Goal: Task Accomplishment & Management: Manage account settings

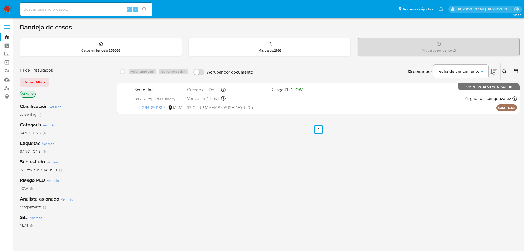
drag, startPoint x: 504, startPoint y: 70, endPoint x: 487, endPoint y: 81, distance: 20.1
click at [504, 70] on icon at bounding box center [504, 71] width 4 height 4
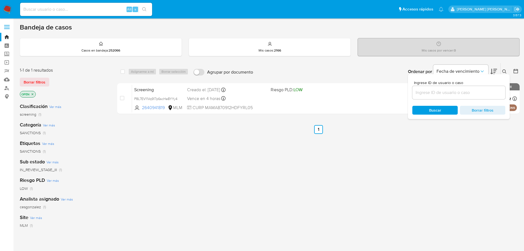
click at [449, 93] on input at bounding box center [458, 92] width 93 height 7
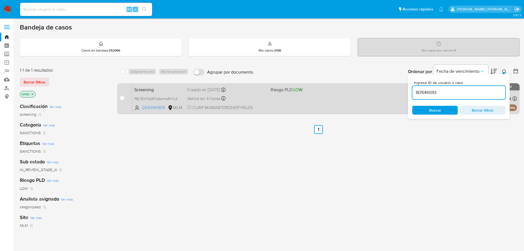
type input "187646593"
drag, startPoint x: 178, startPoint y: 98, endPoint x: 149, endPoint y: 98, distance: 28.6
click at [178, 98] on span "SdUiMqQmPq8tB26d2ns2yB2F" at bounding box center [157, 98] width 47 height 6
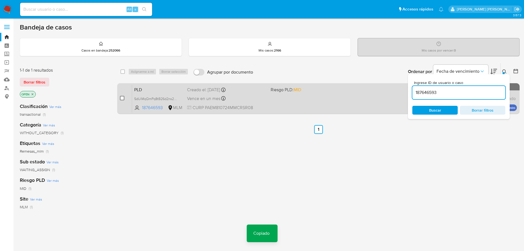
click at [123, 98] on input "checkbox" at bounding box center [122, 98] width 4 height 4
checkbox input "true"
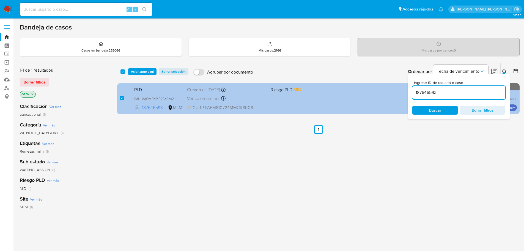
drag, startPoint x: 446, startPoint y: 89, endPoint x: 283, endPoint y: 87, distance: 162.8
click at [287, 87] on div "select-all-cases-checkbox Asignarme a mí Borrar selección Agrupar por documento…" at bounding box center [318, 89] width 402 height 53
type input "2234627479"
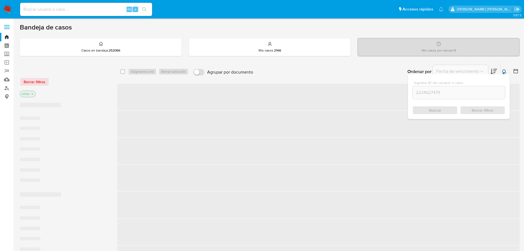
checkbox input "false"
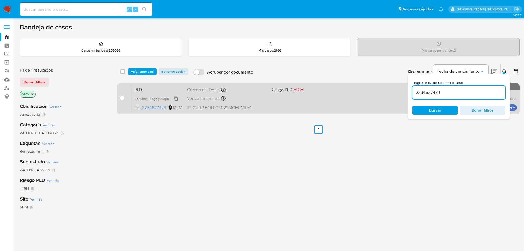
click at [172, 98] on span "DzZ9lmpE4egagv40pnM0bRH6" at bounding box center [158, 98] width 48 height 6
click at [120, 98] on input "checkbox" at bounding box center [122, 98] width 4 height 4
checkbox input "true"
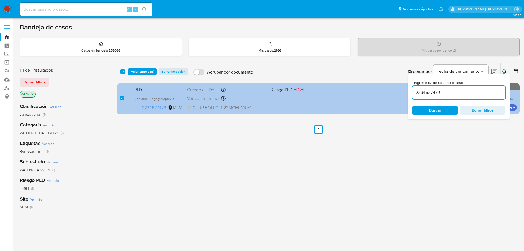
drag, startPoint x: 449, startPoint y: 90, endPoint x: 283, endPoint y: 87, distance: 166.2
click at [291, 88] on div "select-all-cases-checkbox Asignarme a mí Borrar selección Agrupar por documento…" at bounding box center [318, 89] width 402 height 53
type input "706995114"
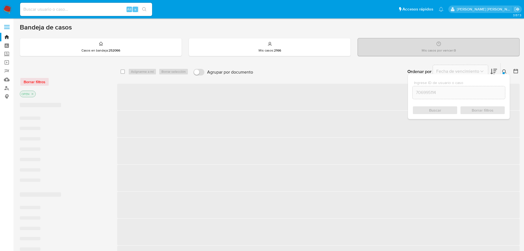
checkbox input "false"
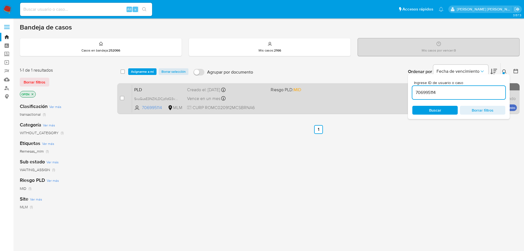
click at [180, 98] on span "SvuGusE3NZXLDCjd1dQ3vhLB" at bounding box center [158, 98] width 48 height 6
click at [126, 99] on div "case-item-checkbox No es posible asignar el caso" at bounding box center [126, 98] width 12 height 28
click at [122, 99] on input "checkbox" at bounding box center [122, 98] width 4 height 4
checkbox input "true"
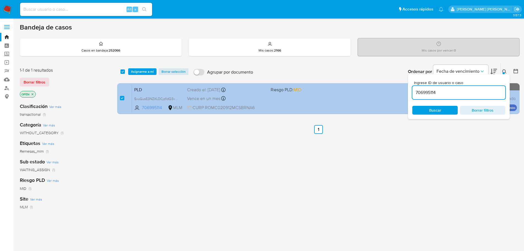
drag, startPoint x: 441, startPoint y: 92, endPoint x: 368, endPoint y: 92, distance: 72.9
click at [380, 93] on div "select-all-cases-checkbox Asignarme a mí Borrar selección Agrupar por documento…" at bounding box center [318, 89] width 402 height 53
type input "1256177908"
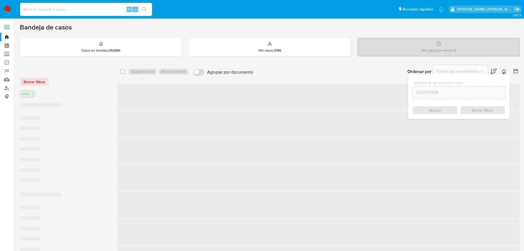
checkbox input "false"
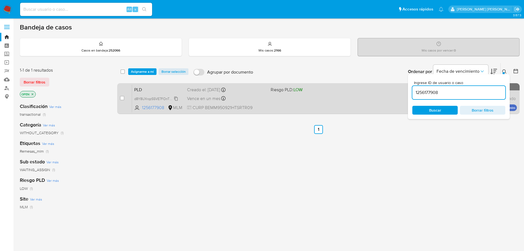
click at [175, 98] on span "d8Y8UXrqz55VE7FOnTKK88OX" at bounding box center [158, 98] width 48 height 6
click at [122, 98] on input "checkbox" at bounding box center [122, 98] width 4 height 4
checkbox input "true"
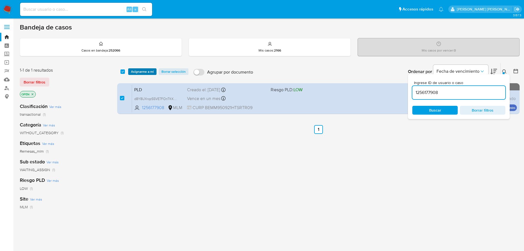
click at [137, 71] on span "Asignarme a mí" at bounding box center [142, 72] width 23 height 6
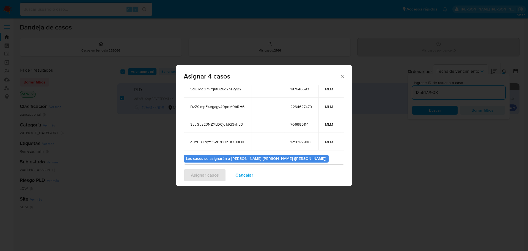
scroll to position [66, 0]
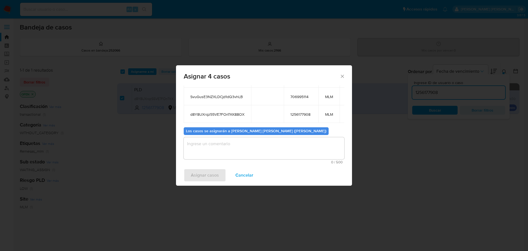
click at [229, 151] on textarea "assign-modal" at bounding box center [264, 148] width 161 height 22
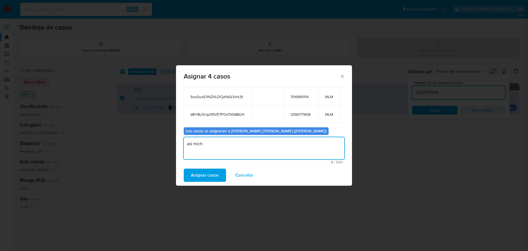
type textarea "asi mich"
click at [207, 174] on span "Asignar casos" at bounding box center [205, 175] width 28 height 12
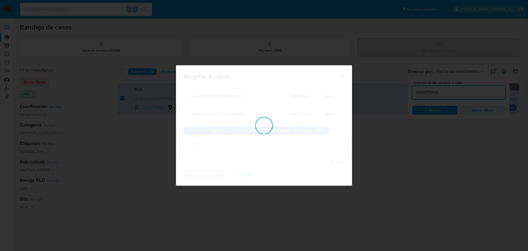
checkbox input "false"
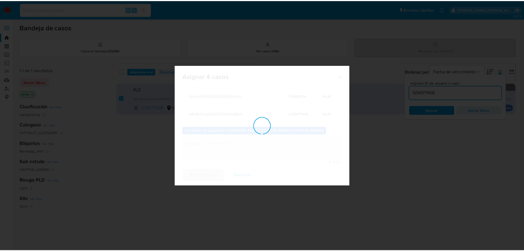
scroll to position [33, 0]
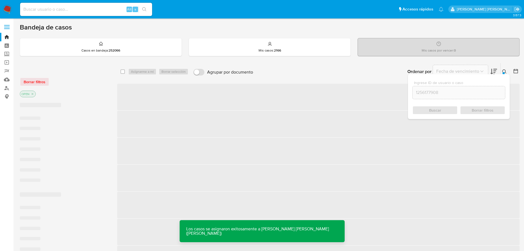
click at [61, 4] on div "Alt s" at bounding box center [86, 9] width 132 height 13
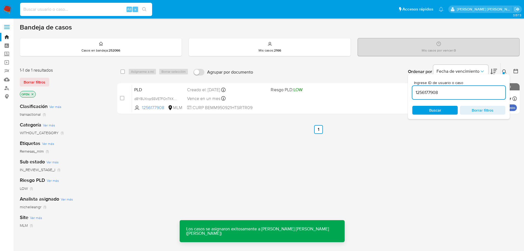
click at [55, 12] on input at bounding box center [86, 9] width 132 height 7
paste input "SdUiMqQmPq8tB26d2ns2yB2F"
type input "SdUiMqQmPq8tB26d2ns2yB2F"
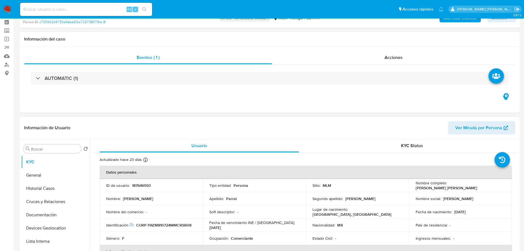
select select "10"
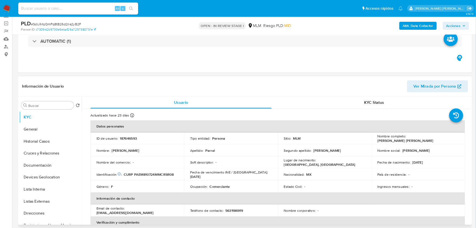
scroll to position [28, 0]
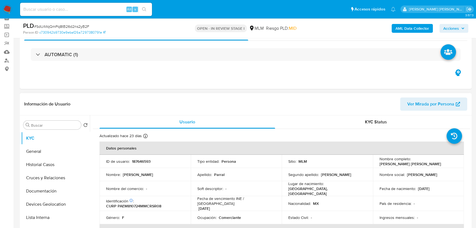
click at [143, 160] on p "187646593" at bounding box center [141, 161] width 19 height 5
copy p "187646593"
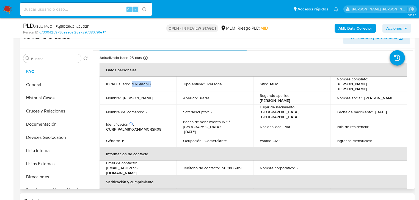
scroll to position [22, 0]
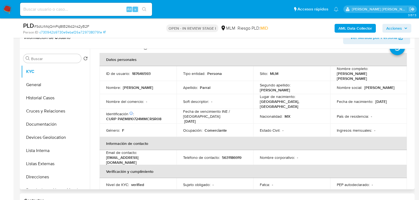
drag, startPoint x: 271, startPoint y: 96, endPoint x: 285, endPoint y: 87, distance: 16.3
click at [271, 96] on p "Lugar de nacimiento :" at bounding box center [277, 96] width 35 height 5
click at [378, 109] on td "País de residencia : -" at bounding box center [368, 116] width 77 height 15
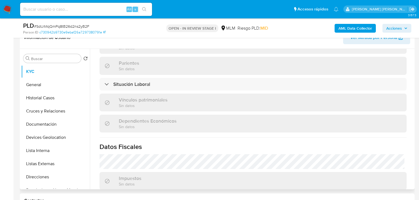
scroll to position [220, 0]
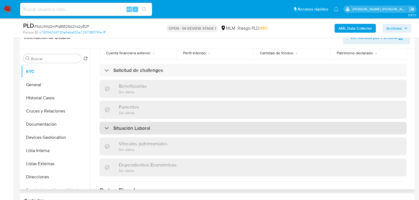
click at [123, 125] on h3 "Situación Laboral" at bounding box center [131, 128] width 37 height 6
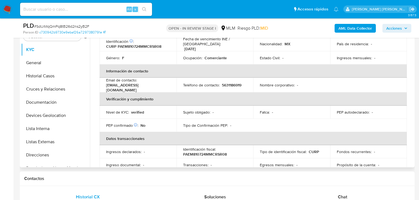
scroll to position [69, 0]
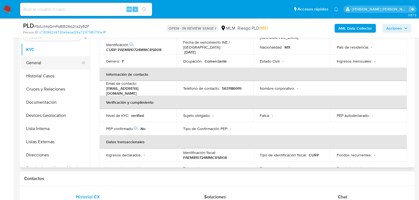
drag, startPoint x: 59, startPoint y: 73, endPoint x: 57, endPoint y: 63, distance: 9.7
click at [59, 73] on button "Historial Casos" at bounding box center [55, 76] width 69 height 13
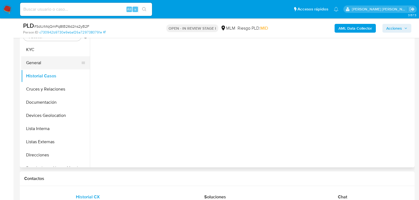
scroll to position [0, 0]
click at [57, 63] on button "General" at bounding box center [53, 62] width 64 height 13
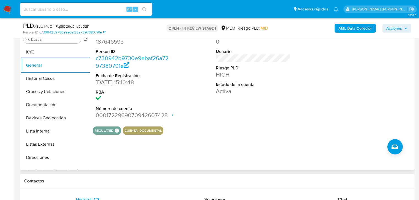
scroll to position [50, 0]
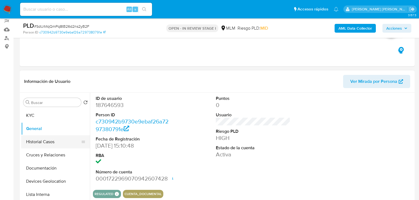
click at [55, 139] on button "Historial Casos" at bounding box center [53, 142] width 64 height 13
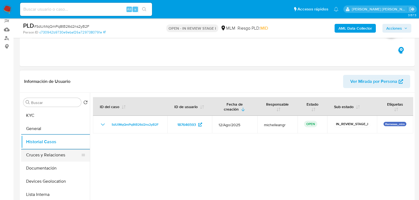
click at [69, 155] on button "Cruces y Relaciones" at bounding box center [53, 155] width 64 height 13
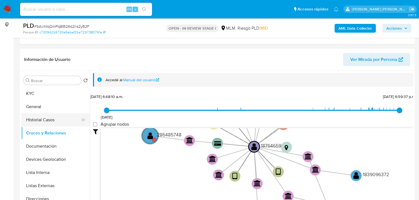
click at [50, 120] on button "Historial Casos" at bounding box center [53, 120] width 64 height 13
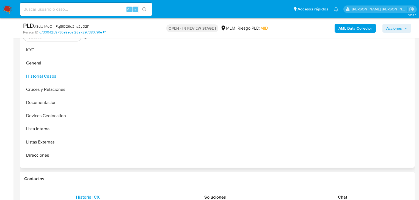
scroll to position [116, 0]
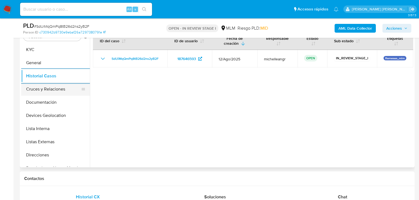
click at [62, 91] on button "Cruces y Relaciones" at bounding box center [53, 89] width 64 height 13
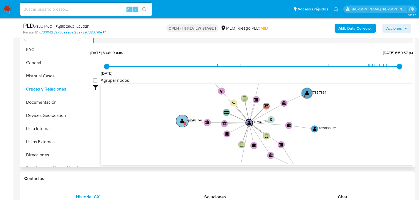
click at [183, 119] on text "" at bounding box center [182, 121] width 4 height 5
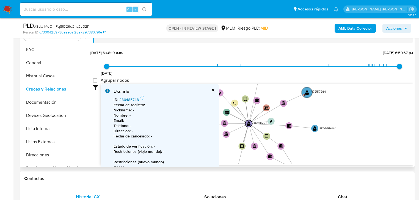
click at [137, 99] on link "286485748" at bounding box center [129, 100] width 20 height 6
click at [211, 87] on div "Usuario ID : 286485748 Fecha de registro : - Nickname : - Nombre : - Email : - …" at bounding box center [160, 147] width 118 height 127
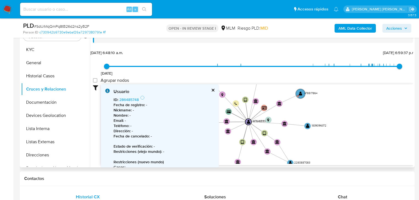
click at [211, 89] on button "cerrar" at bounding box center [213, 91] width 4 height 4
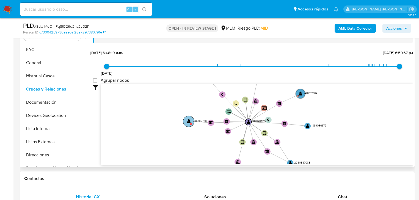
click at [186, 121] on circle at bounding box center [188, 121] width 11 height 11
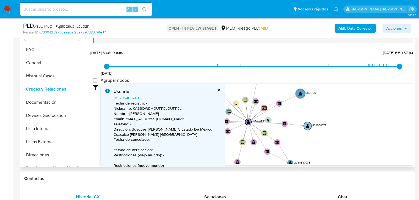
click at [308, 127] on text "" at bounding box center [307, 126] width 3 height 4
click at [309, 127] on text "" at bounding box center [307, 126] width 3 height 4
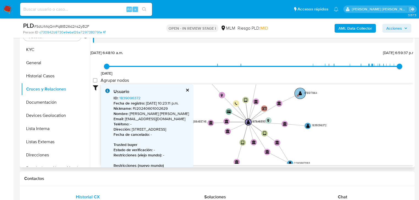
click at [299, 93] on text "" at bounding box center [300, 93] width 3 height 4
click at [300, 93] on text "" at bounding box center [300, 93] width 3 height 4
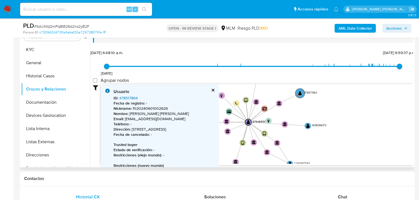
click at [128, 97] on link "478517864" at bounding box center [128, 98] width 18 height 6
click at [215, 90] on button "cerrar" at bounding box center [213, 91] width 4 height 4
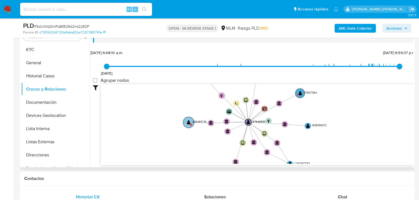
click at [188, 120] on text "" at bounding box center [188, 122] width 3 height 4
click at [188, 121] on text "" at bounding box center [188, 123] width 3 height 4
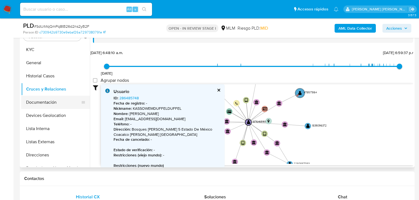
click at [52, 101] on button "Documentación" at bounding box center [53, 102] width 64 height 13
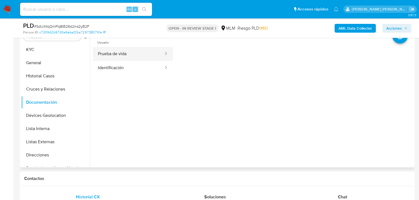
click at [138, 53] on button "Prueba de vida" at bounding box center [128, 54] width 71 height 14
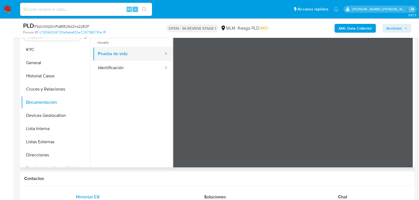
click at [118, 59] on button "Prueba de vida" at bounding box center [128, 54] width 71 height 14
click at [114, 67] on button "Identificación" at bounding box center [128, 68] width 71 height 14
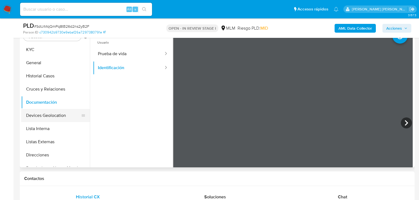
click at [47, 112] on button "Devices Geolocation" at bounding box center [53, 115] width 64 height 13
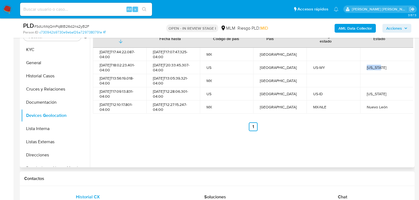
drag, startPoint x: 364, startPoint y: 70, endPoint x: 381, endPoint y: 70, distance: 16.5
click at [381, 70] on td "Wyoming" at bounding box center [386, 67] width 53 height 13
copy div "Wyoming"
click at [53, 138] on button "Listas Externas" at bounding box center [53, 142] width 64 height 13
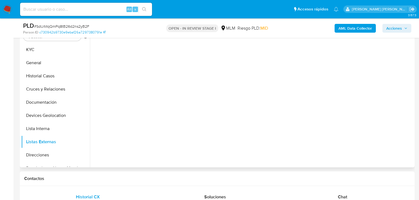
click at [179, 133] on div at bounding box center [251, 97] width 323 height 141
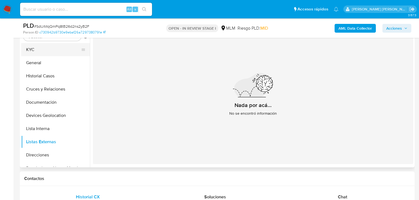
click at [39, 50] on button "KYC" at bounding box center [53, 49] width 64 height 13
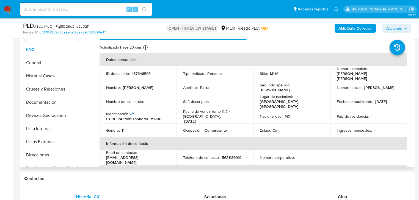
click at [129, 85] on p "Marisol Ayme" at bounding box center [138, 87] width 30 height 5
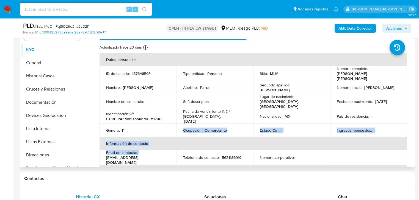
drag, startPoint x: 141, startPoint y: 140, endPoint x: 151, endPoint y: 154, distance: 17.6
click at [152, 154] on table "Datos personales ID de usuario : 187646593 Tipo entidad : Persona Sitio : MLM N…" at bounding box center [253, 155] width 307 height 205
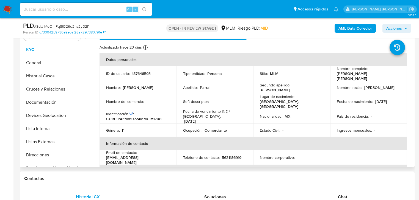
click at [152, 156] on div "Email de contacto : parralmarisol@gmail.com" at bounding box center [138, 157] width 64 height 15
drag, startPoint x: 152, startPoint y: 156, endPoint x: 106, endPoint y: 156, distance: 45.4
click at [106, 156] on div "Email de contacto : parralmarisol@gmail.com" at bounding box center [138, 157] width 64 height 15
copy p "parralmarisol@gmail.com"
click at [226, 155] on p "5631186919" at bounding box center [232, 157] width 20 height 5
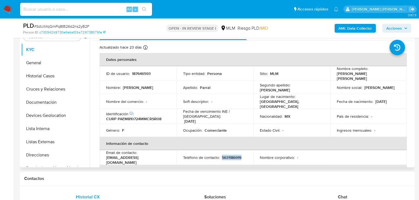
drag, startPoint x: 226, startPoint y: 153, endPoint x: 220, endPoint y: 124, distance: 30.2
click at [226, 155] on p "5631186919" at bounding box center [232, 157] width 20 height 5
copy p "5631186919"
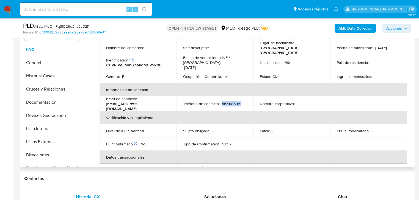
scroll to position [88, 0]
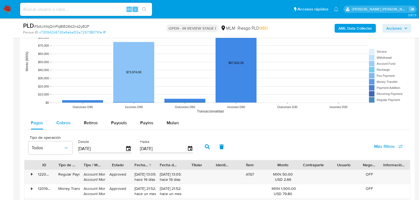
click at [62, 127] on div "Cobros" at bounding box center [63, 123] width 14 height 13
select select "10"
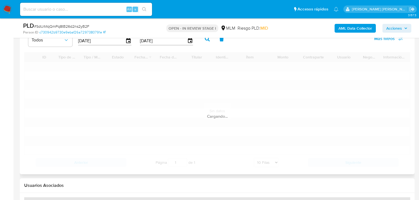
scroll to position [666, 0]
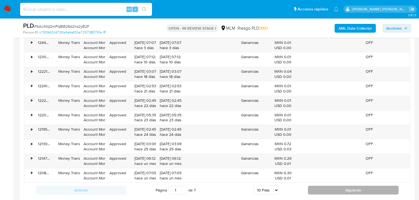
click at [336, 188] on button "Siguiente" at bounding box center [353, 190] width 91 height 9
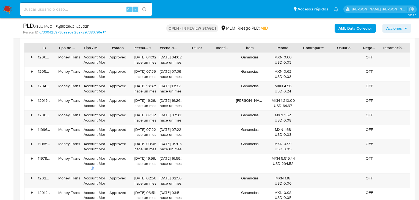
scroll to position [644, 0]
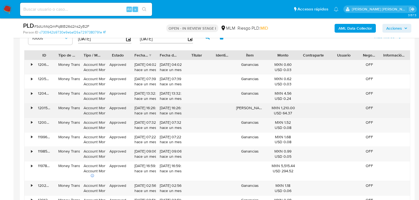
click at [272, 108] on div "• 120153345869 Money Transfer Account Money Account Money Approved 01/08/2025 1…" at bounding box center [217, 111] width 386 height 14
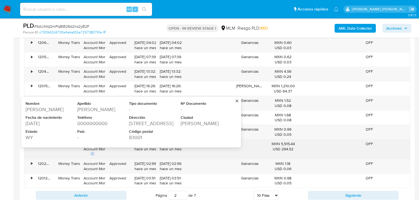
click at [156, 123] on div "260 N CACHET ST" at bounding box center [154, 123] width 51 height 7
drag, startPoint x: 128, startPoint y: 124, endPoint x: 177, endPoint y: 116, distance: 50.0
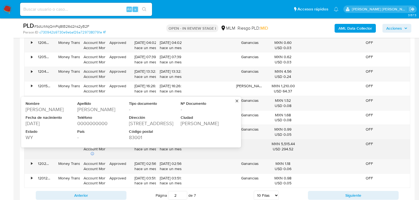
click at [171, 125] on div "Nombre Rogelio Apellido Villarreal Tipo documento - Nº Documento - Fecha de nac…" at bounding box center [129, 122] width 207 height 42
click at [136, 130] on div "Código postal" at bounding box center [154, 132] width 51 height 5
drag, startPoint x: 129, startPoint y: 122, endPoint x: 170, endPoint y: 120, distance: 41.0
click at [170, 120] on div "260 N CACHET ST" at bounding box center [154, 123] width 51 height 7
click at [136, 136] on div "83001" at bounding box center [154, 137] width 51 height 7
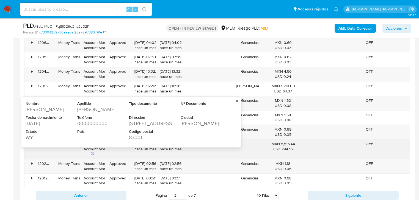
click at [136, 136] on div "83001" at bounding box center [154, 137] width 51 height 7
click at [137, 137] on div "83001" at bounding box center [154, 137] width 51 height 7
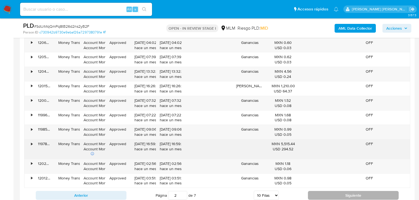
click at [312, 194] on button "Siguiente" at bounding box center [353, 195] width 91 height 9
type input "3"
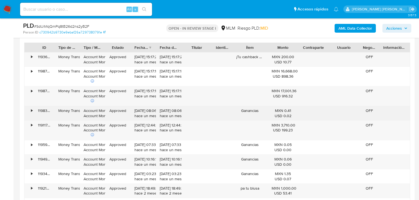
scroll to position [644, 0]
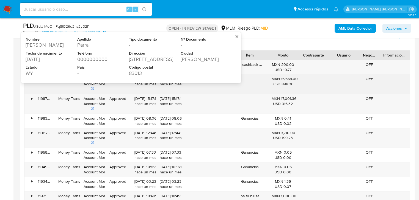
click at [138, 58] on div "287 WAIOMI ST" at bounding box center [154, 59] width 51 height 7
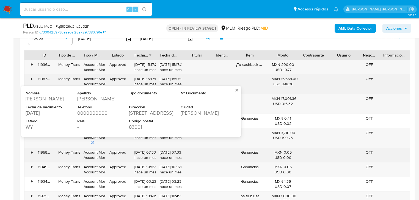
click at [161, 148] on div "23/07/2025 07:33:05 hace un mes" at bounding box center [168, 155] width 25 height 14
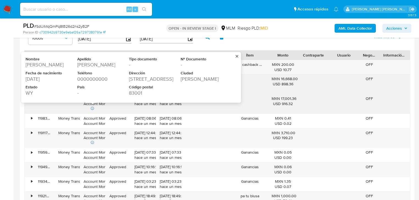
click at [134, 93] on div "83001" at bounding box center [154, 93] width 51 height 7
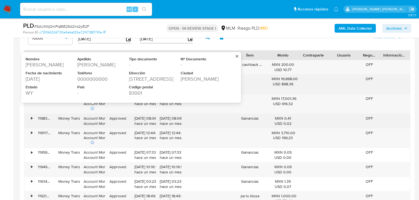
click at [150, 120] on div "25/07/2025 08:06:36 hace un mes" at bounding box center [143, 121] width 18 height 10
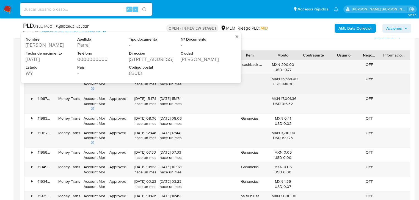
click at [135, 72] on div "83013" at bounding box center [154, 73] width 51 height 7
click at [136, 59] on div "287 WAIOMI ST" at bounding box center [154, 59] width 51 height 7
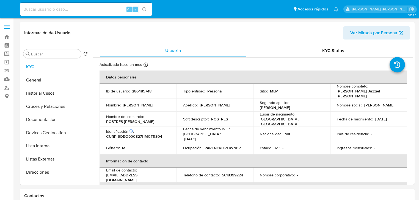
select select "10"
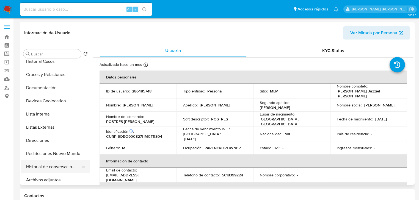
scroll to position [66, 0]
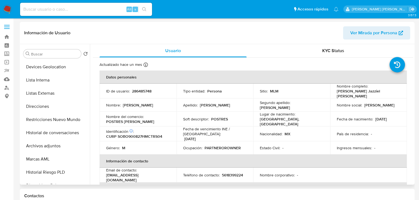
drag, startPoint x: 72, startPoint y: 124, endPoint x: 134, endPoint y: 123, distance: 62.7
click at [72, 124] on button "Restricciones Nuevo Mundo" at bounding box center [55, 119] width 69 height 13
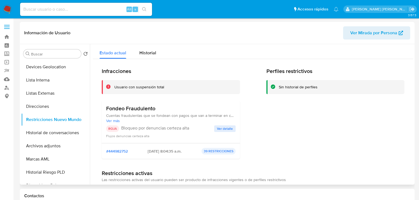
click at [235, 127] on div "Fondeo Fraudulento Cuentas fraudulentas que se fondean con pagos que van a term…" at bounding box center [171, 122] width 138 height 43
click at [228, 128] on span "Ver detalle" at bounding box center [225, 129] width 16 height 6
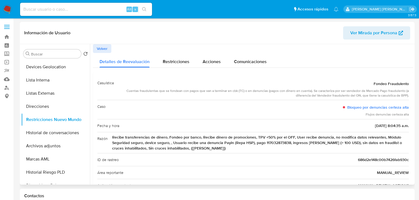
drag, startPoint x: 178, startPoint y: 139, endPoint x: 403, endPoint y: 148, distance: 224.3
click at [403, 148] on span "Recibe transferencias de dinero, Fondeo por banco, Recibe dinero de promociones…" at bounding box center [260, 143] width 297 height 17
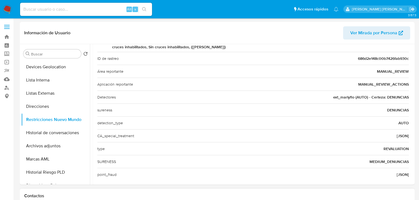
scroll to position [108, 0]
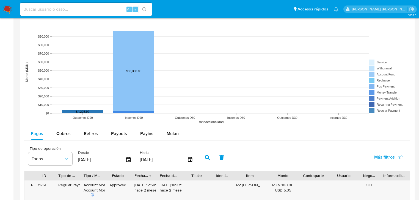
drag, startPoint x: 68, startPoint y: 133, endPoint x: 87, endPoint y: 120, distance: 23.0
click at [68, 129] on div "Cobros" at bounding box center [63, 133] width 14 height 13
select select "10"
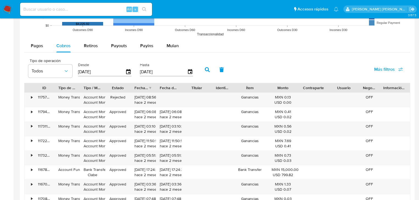
scroll to position [550, 0]
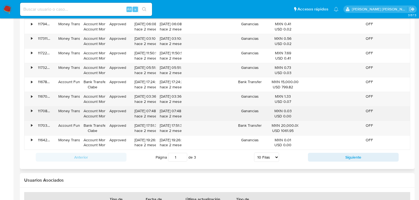
click at [257, 90] on div "• 116782777249 Account Fund Bank Transfer Clabe Approved 03/07/2025 17:24:29 ha…" at bounding box center [217, 85] width 386 height 14
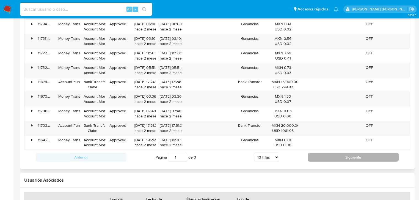
click at [322, 156] on button "Siguiente" at bounding box center [353, 157] width 91 height 9
type input "2"
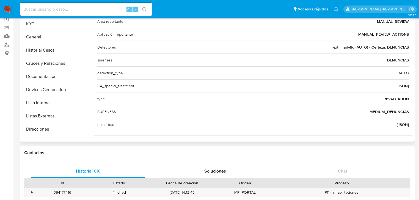
scroll to position [0, 0]
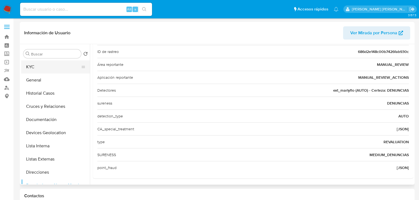
click at [41, 65] on button "KYC" at bounding box center [53, 67] width 64 height 13
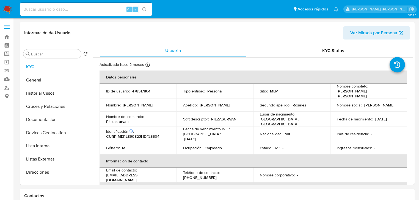
select select "10"
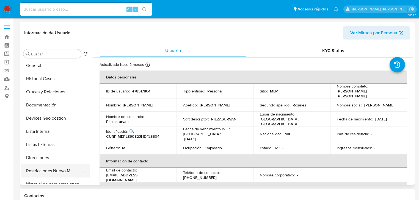
scroll to position [44, 0]
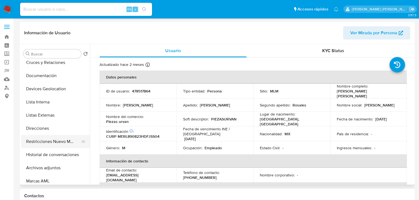
click at [61, 140] on button "Restricciones Nuevo Mundo" at bounding box center [53, 141] width 64 height 13
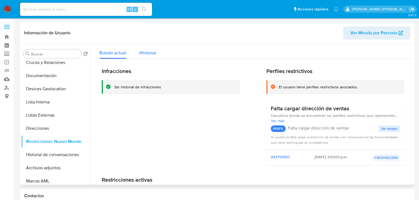
click at [147, 54] on span "Historial" at bounding box center [147, 53] width 17 height 6
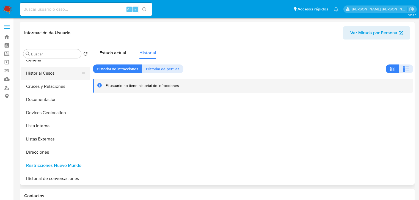
scroll to position [0, 0]
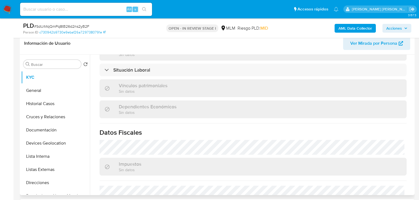
scroll to position [342, 0]
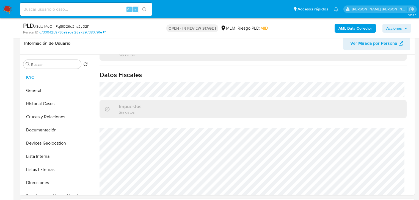
select select "10"
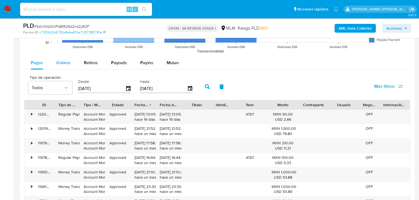
click at [67, 60] on span "Cobros" at bounding box center [63, 63] width 14 height 6
select select "10"
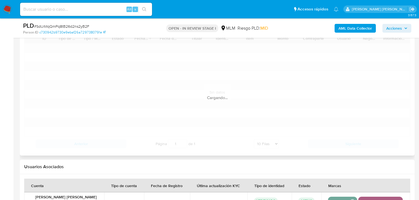
scroll to position [682, 0]
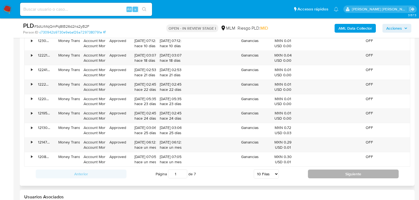
click at [331, 173] on button "Siguiente" at bounding box center [353, 174] width 91 height 9
type input "2"
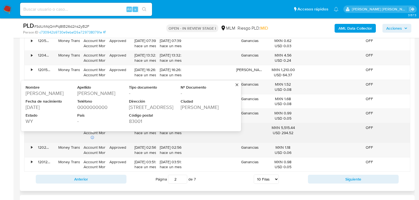
drag, startPoint x: 26, startPoint y: 104, endPoint x: 205, endPoint y: 108, distance: 179.6
click at [205, 108] on div "Nombre Rogelio Apellido Villarreal Tipo documento - Nº Documento - Fecha de nac…" at bounding box center [131, 106] width 220 height 51
click at [207, 108] on div "JACKSON" at bounding box center [206, 107] width 51 height 7
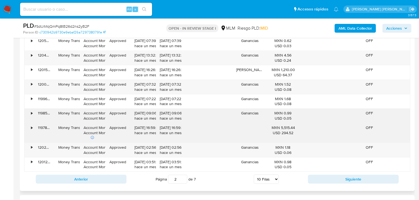
click at [79, 109] on div "Money Transfer" at bounding box center [66, 116] width 25 height 14
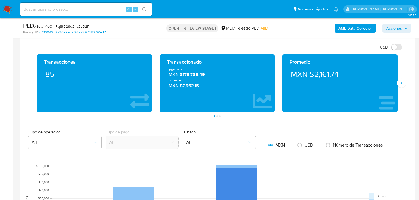
scroll to position [374, 0]
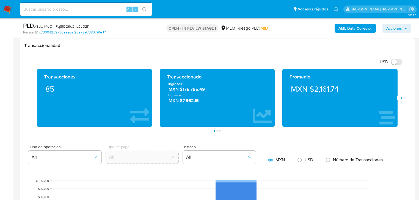
click at [387, 103] on div "Promedio MXN $2,161.74" at bounding box center [340, 98] width 106 height 49
click at [406, 98] on div "Transacciones 85 Transaccionado Ingresos MXN $175,785.49 Egresos MXN $7,962.15 …" at bounding box center [217, 100] width 386 height 63
click at [399, 95] on button "Siguiente" at bounding box center [401, 98] width 9 height 9
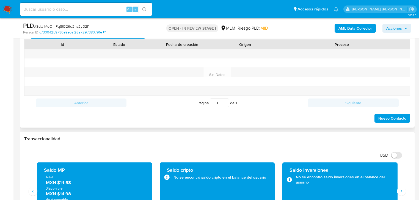
scroll to position [176, 0]
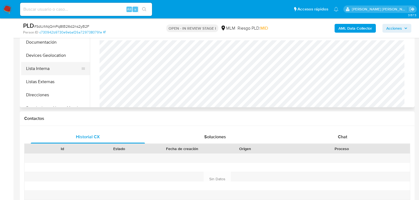
drag, startPoint x: 60, startPoint y: 83, endPoint x: 56, endPoint y: 70, distance: 13.4
click at [60, 83] on button "Listas Externas" at bounding box center [55, 81] width 69 height 13
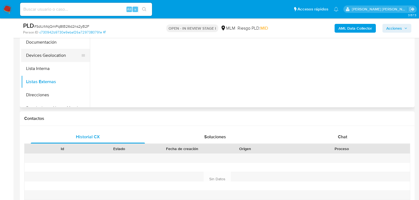
drag, startPoint x: 51, startPoint y: 63, endPoint x: 51, endPoint y: 60, distance: 3.6
click at [51, 63] on button "Lista Interna" at bounding box center [55, 68] width 69 height 13
click at [52, 54] on button "Devices Geolocation" at bounding box center [53, 55] width 64 height 13
click at [53, 49] on button "Devices Geolocation" at bounding box center [53, 55] width 64 height 13
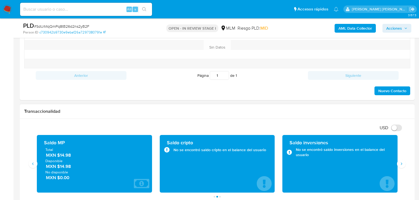
scroll to position [352, 0]
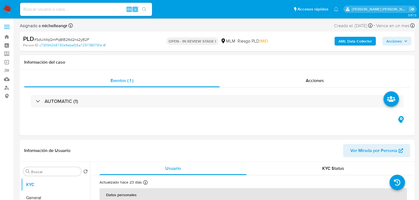
select select "10"
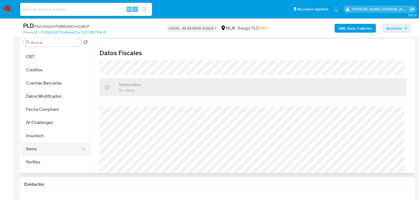
scroll to position [232, 0]
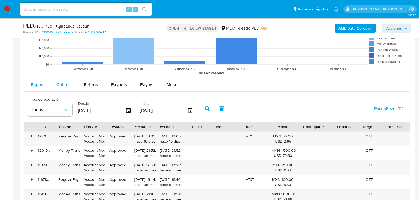
click at [73, 83] on button "Cobros" at bounding box center [64, 84] width 28 height 13
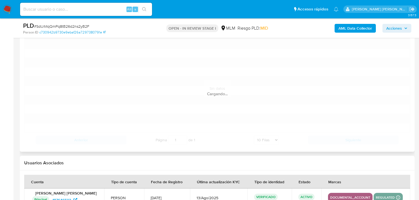
scroll to position [682, 0]
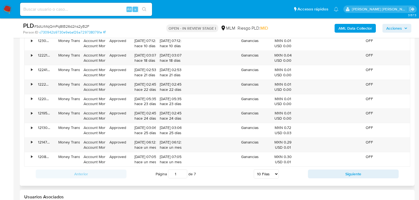
drag, startPoint x: 272, startPoint y: 176, endPoint x: 271, endPoint y: 184, distance: 7.4
click at [272, 176] on select "5 Filas 10 Filas 20 Filas 25 Filas 50 Filas 100 Filas" at bounding box center [266, 174] width 25 height 9
select select "50"
click at [254, 170] on select "5 Filas 10 Filas 20 Filas 25 Filas 50 Filas 100 Filas" at bounding box center [266, 174] width 25 height 9
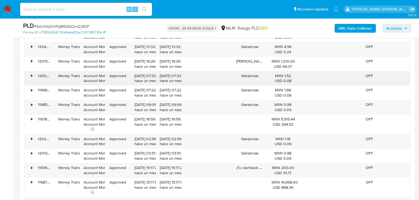
scroll to position [836, 0]
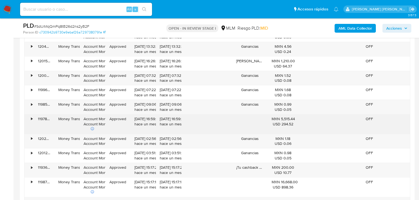
click at [153, 123] on div "• 119788330123 Money Transfer Account Money Account Money Approved [DATE] 16:59…" at bounding box center [217, 125] width 386 height 20
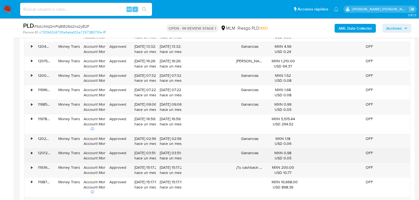
click at [279, 156] on div "USD 0.05" at bounding box center [283, 158] width 23 height 5
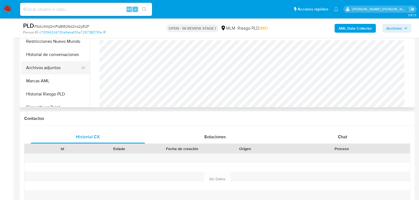
scroll to position [56, 0]
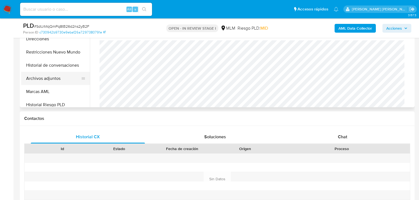
drag, startPoint x: 54, startPoint y: 84, endPoint x: 59, endPoint y: 78, distance: 7.1
click at [55, 84] on button "Archivos adjuntos" at bounding box center [53, 78] width 64 height 13
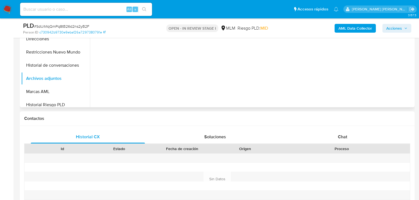
scroll to position [0, 0]
click at [59, 78] on button "Archivos adjuntos" at bounding box center [55, 78] width 69 height 13
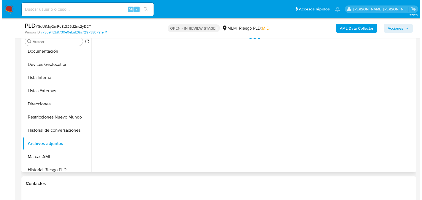
scroll to position [110, 0]
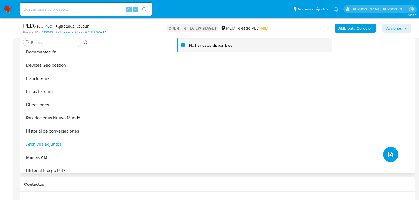
click at [388, 157] on icon "upload-file" at bounding box center [390, 155] width 7 height 7
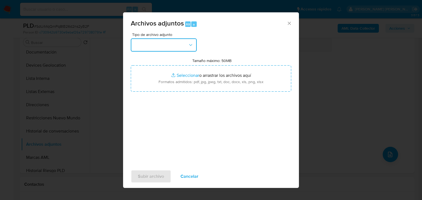
drag, startPoint x: 163, startPoint y: 43, endPoint x: 170, endPoint y: 51, distance: 10.7
click at [163, 43] on button "button" at bounding box center [164, 45] width 66 height 13
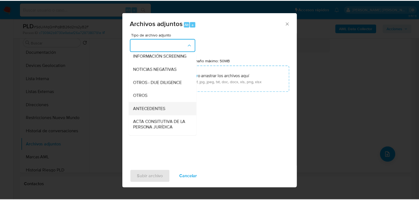
scroll to position [59, 0]
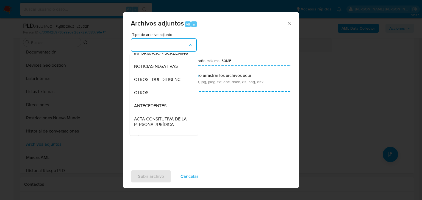
click at [146, 96] on span "OTROS" at bounding box center [141, 93] width 14 height 6
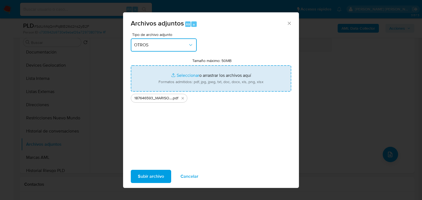
type input "C:\fakepath\187646593_MARISOL [PERSON_NAME] ESPINOSA_AGO25.xlsx"
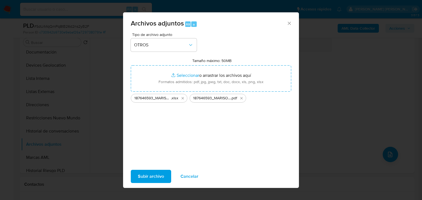
click at [155, 173] on span "Subir archivo" at bounding box center [151, 177] width 26 height 12
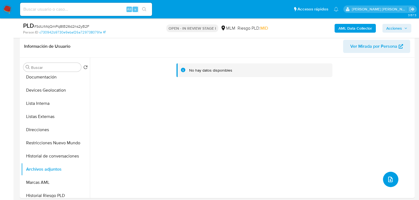
scroll to position [22, 0]
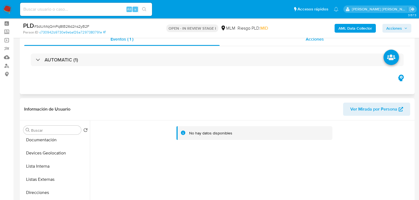
click at [322, 46] on div "AUTOMATIC (1)" at bounding box center [217, 60] width 386 height 28
click at [321, 43] on div "Acciones" at bounding box center [315, 39] width 191 height 13
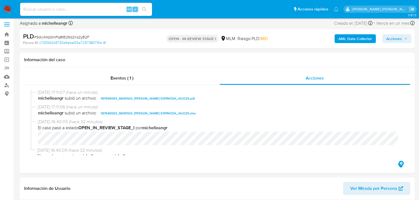
scroll to position [0, 0]
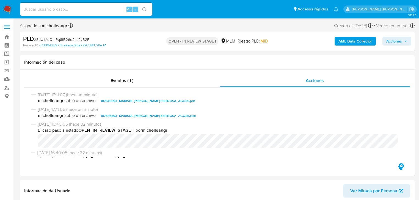
click at [403, 39] on span "Acciones" at bounding box center [396, 41] width 21 height 8
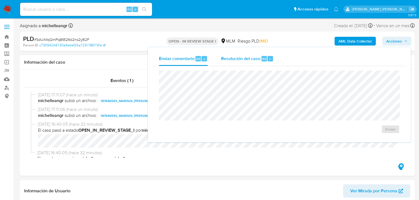
click at [246, 55] on div "Resolución del caso Alt r" at bounding box center [247, 59] width 53 height 14
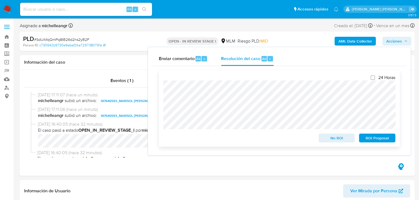
click at [333, 140] on span "No ROI" at bounding box center [337, 138] width 29 height 8
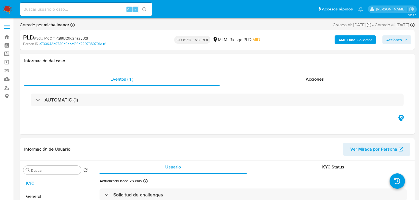
select select "10"
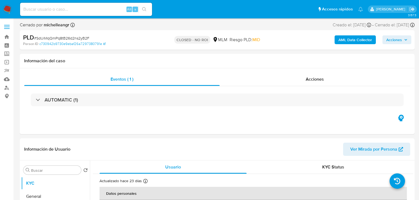
click at [81, 8] on input at bounding box center [86, 9] width 132 height 7
paste input "DzZ9lmpE4egagv40pnM0bRH6"
type input "DzZ9lmpE4egagv40pnM0bRH6"
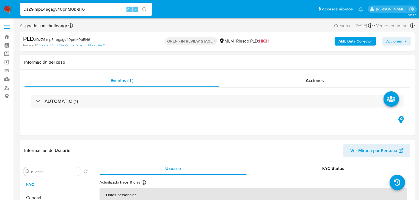
select select "10"
click at [81, 8] on input "DzZ9lmpE4egagv40pnM0bRH6" at bounding box center [86, 9] width 132 height 7
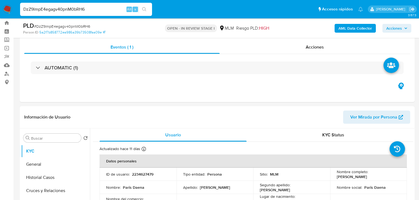
scroll to position [66, 0]
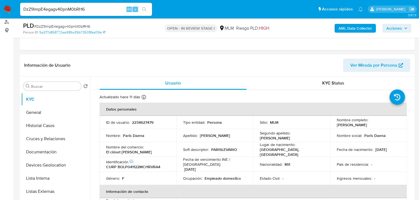
click at [145, 123] on p "2234627479" at bounding box center [142, 122] width 21 height 5
click at [145, 122] on p "2234627479" at bounding box center [142, 122] width 21 height 5
copy p "2234627479"
click at [282, 146] on p "Lugar de nacimiento :" at bounding box center [277, 144] width 35 height 5
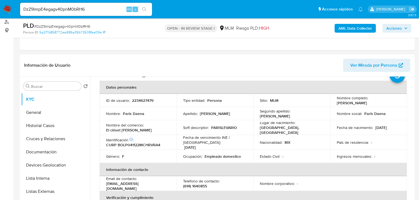
click at [394, 126] on div "Fecha de nacimiento : 22/11/2004" at bounding box center [369, 127] width 64 height 5
click at [391, 105] on div "Nombre completo : Paris Daena Borrego Levario" at bounding box center [369, 101] width 64 height 10
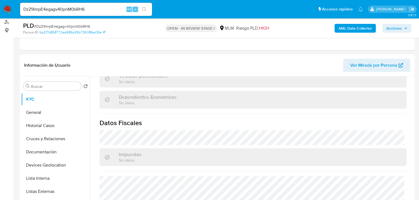
scroll to position [342, 0]
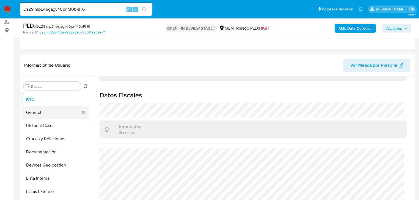
click at [51, 117] on button "General" at bounding box center [53, 112] width 64 height 13
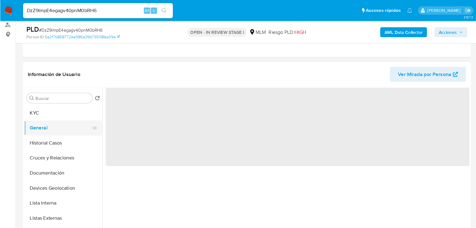
scroll to position [0, 0]
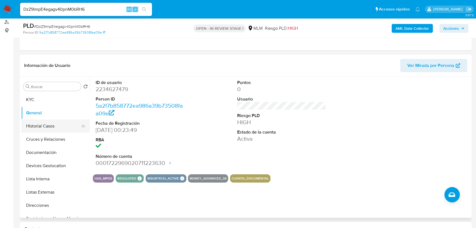
click at [58, 124] on button "Historial Casos" at bounding box center [53, 125] width 64 height 13
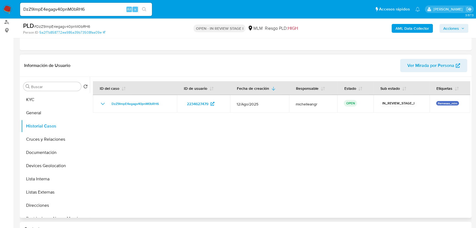
drag, startPoint x: 448, startPoint y: 150, endPoint x: 443, endPoint y: 144, distance: 7.4
click at [422, 150] on div at bounding box center [280, 147] width 381 height 141
click at [66, 135] on button "Cruces y Relaciones" at bounding box center [53, 139] width 64 height 13
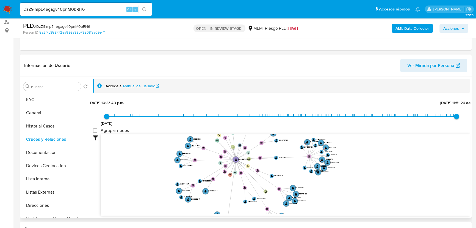
drag, startPoint x: 258, startPoint y: 185, endPoint x: 276, endPoint y: 198, distance: 23.1
click at [268, 193] on circle at bounding box center [266, 191] width 4 height 4
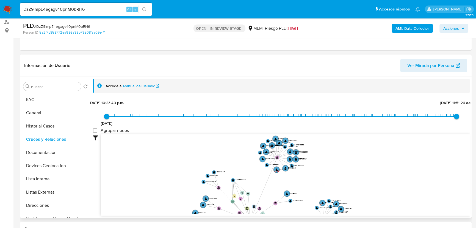
drag, startPoint x: 240, startPoint y: 185, endPoint x: 254, endPoint y: 196, distance: 17.4
click at [247, 200] on div "Accedé al Manual del usuario 27/1/2025 27/1/2025, 10:23:49 p.m. 28/8/2025, 11:5…" at bounding box center [280, 147] width 381 height 141
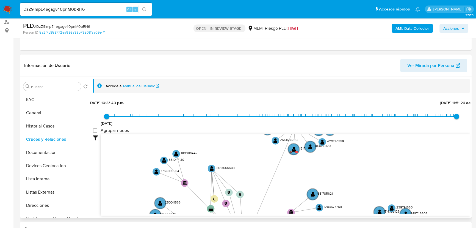
drag, startPoint x: 297, startPoint y: 165, endPoint x: 284, endPoint y: 192, distance: 30.1
click at [284, 192] on icon "device-683352d9dbaa2966c712e7d4  user-2234627479  2234627479 device-67985bd5f…" at bounding box center [286, 174] width 370 height 80
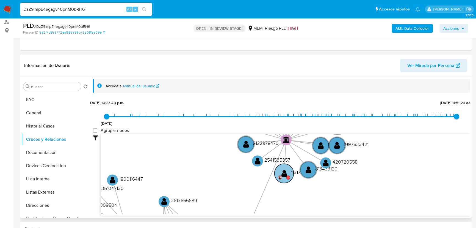
click at [289, 177] on circle at bounding box center [289, 177] width 4 height 4
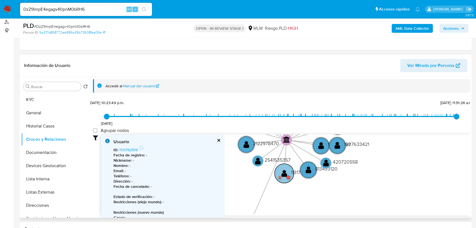
click at [287, 174] on text "" at bounding box center [285, 173] width 6 height 8
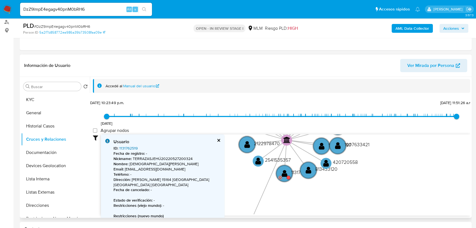
click at [130, 146] on link "1131762519" at bounding box center [128, 148] width 18 height 6
click at [221, 139] on div "Usuario" at bounding box center [168, 142] width 108 height 6
click at [216, 140] on div "Usuario" at bounding box center [168, 142] width 108 height 6
click at [218, 141] on button "cerrar" at bounding box center [219, 140] width 4 height 4
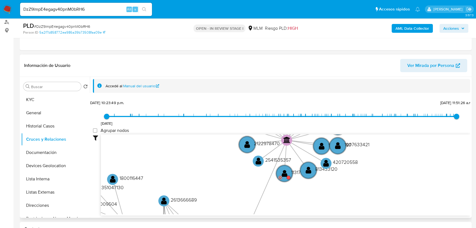
click at [219, 140] on icon "device-683352d9dbaa2966c712e7d4  user-2234627479  2234627479 device-67985bd5f…" at bounding box center [286, 174] width 370 height 80
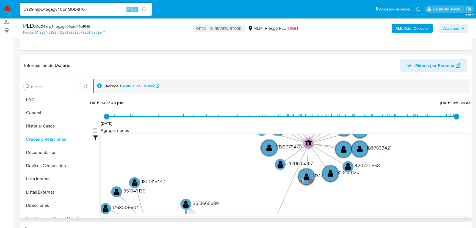
drag, startPoint x: 212, startPoint y: 166, endPoint x: 258, endPoint y: 157, distance: 47.4
click at [267, 158] on icon "device-683352d9dbaa2966c712e7d4  user-2234627479  2234627479 device-67985bd5f…" at bounding box center [286, 174] width 370 height 80
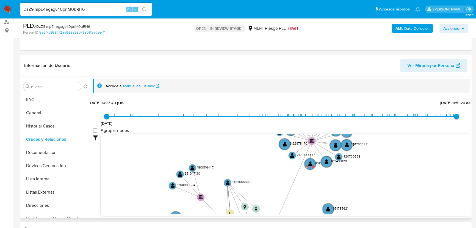
drag, startPoint x: 249, startPoint y: 191, endPoint x: 237, endPoint y: 141, distance: 51.8
click at [235, 123] on div "27/1/2025 27/1/2025, 10:23:49 p.m. 28/8/2025, 11:51:26 a.m. Agrupar nodos Filtr…" at bounding box center [282, 156] width 378 height 117
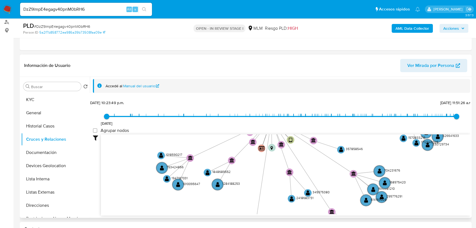
drag, startPoint x: 243, startPoint y: 176, endPoint x: 265, endPoint y: 131, distance: 50.2
click at [270, 105] on div "27/1/2025 27/1/2025, 10:23:49 p.m. 28/8/2025, 11:51:26 a.m. Agrupar nodos Filtr…" at bounding box center [282, 156] width 378 height 117
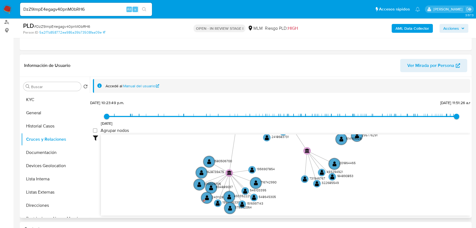
drag, startPoint x: 271, startPoint y: 187, endPoint x: 241, endPoint y: 146, distance: 51.0
click at [247, 126] on div "27/1/2025 27/1/2025, 10:23:49 p.m. 28/8/2025, 11:51:26 a.m. Agrupar nodos Filtr…" at bounding box center [282, 156] width 378 height 117
drag, startPoint x: 70, startPoint y: 156, endPoint x: 73, endPoint y: 152, distance: 4.3
click at [70, 155] on button "Documentación" at bounding box center [53, 152] width 64 height 13
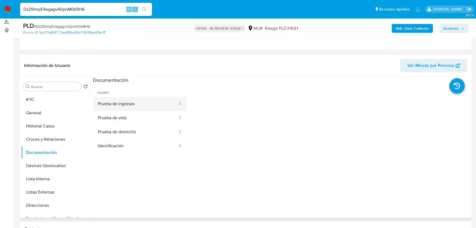
click at [153, 103] on button "Prueba de ingresos" at bounding box center [136, 104] width 86 height 14
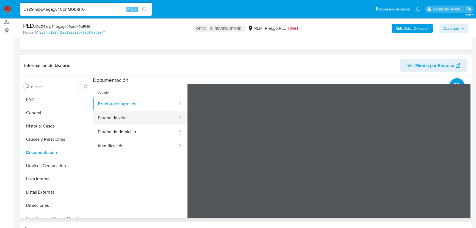
click at [149, 122] on button "Prueba de vida" at bounding box center [136, 118] width 86 height 14
drag, startPoint x: 154, startPoint y: 134, endPoint x: 185, endPoint y: 134, distance: 30.3
click at [154, 133] on button "Prueba de domicilio" at bounding box center [136, 132] width 86 height 14
click at [114, 119] on button "Prueba de vida" at bounding box center [136, 118] width 86 height 14
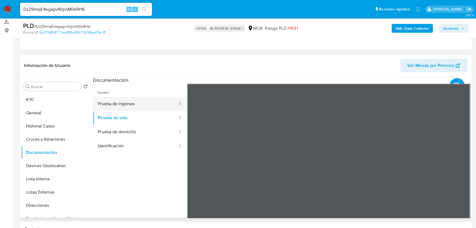
click at [125, 106] on button "Prueba de ingresos" at bounding box center [136, 104] width 86 height 14
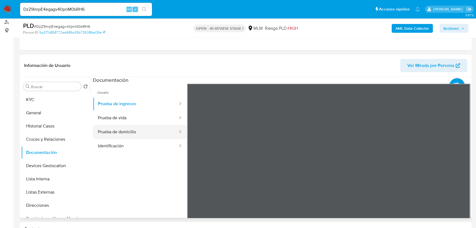
click at [138, 133] on button "Prueba de domicilio" at bounding box center [136, 132] width 86 height 14
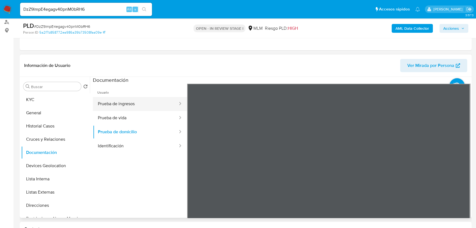
click at [136, 106] on button "Prueba de ingresos" at bounding box center [136, 104] width 86 height 14
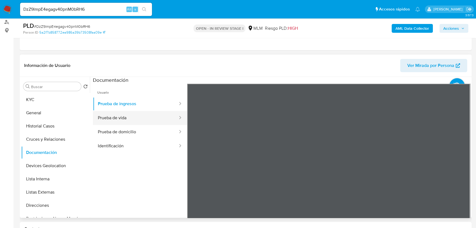
click at [143, 121] on button "Prueba de vida" at bounding box center [136, 118] width 86 height 14
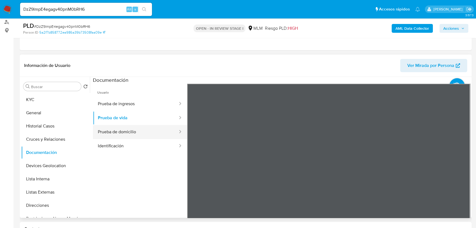
drag, startPoint x: 128, startPoint y: 131, endPoint x: 148, endPoint y: 132, distance: 19.6
click at [129, 131] on button "Prueba de domicilio" at bounding box center [136, 132] width 86 height 14
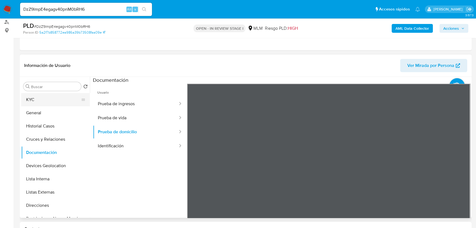
click at [69, 100] on button "KYC" at bounding box center [53, 99] width 64 height 13
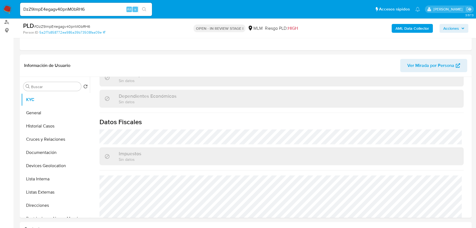
scroll to position [290, 0]
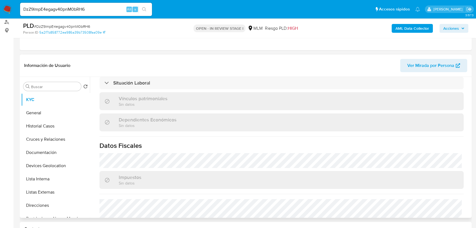
click at [422, 66] on span "Ver Mirada por Persona" at bounding box center [431, 65] width 47 height 13
drag, startPoint x: 62, startPoint y: 125, endPoint x: 61, endPoint y: 120, distance: 5.0
click at [62, 124] on button "Historial Casos" at bounding box center [53, 125] width 64 height 13
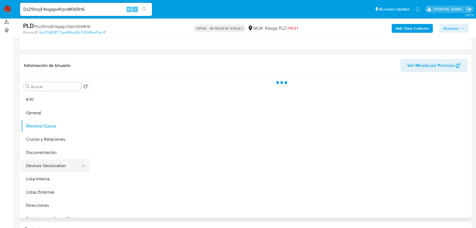
click at [55, 161] on button "Devices Geolocation" at bounding box center [53, 165] width 64 height 13
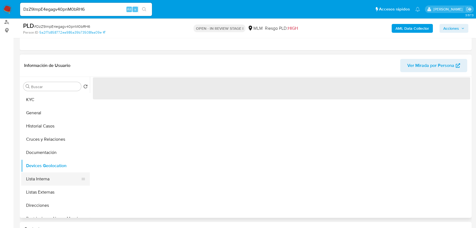
click at [48, 180] on button "Lista Interna" at bounding box center [53, 178] width 64 height 13
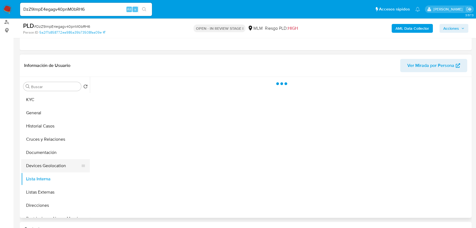
click at [62, 166] on button "Devices Geolocation" at bounding box center [53, 165] width 64 height 13
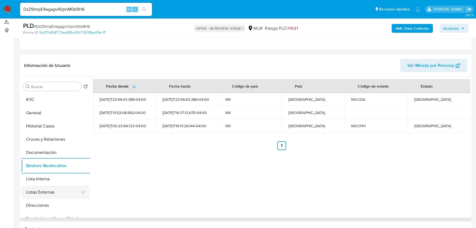
click at [35, 189] on button "Listas Externas" at bounding box center [53, 191] width 64 height 13
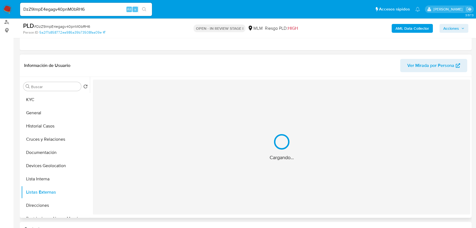
click at [207, 180] on div "Cargando..." at bounding box center [282, 146] width 378 height 135
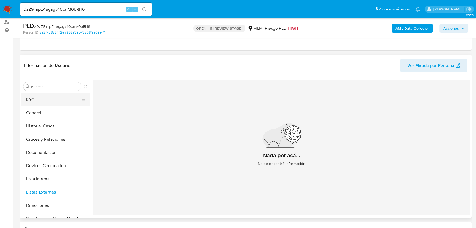
click at [56, 95] on button "KYC" at bounding box center [53, 99] width 64 height 13
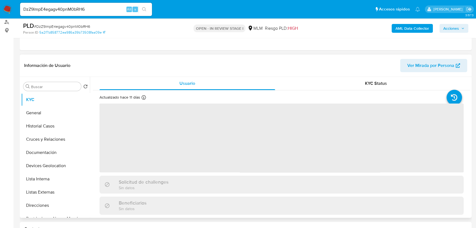
click at [213, 136] on span "‌" at bounding box center [282, 137] width 364 height 69
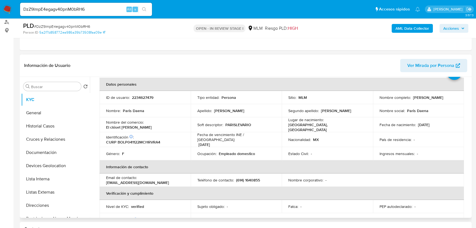
scroll to position [50, 0]
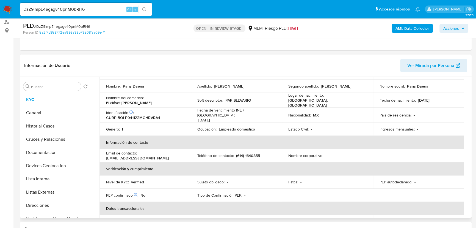
click at [153, 155] on p "[EMAIL_ADDRESS][DOMAIN_NAME]" at bounding box center [137, 157] width 63 height 5
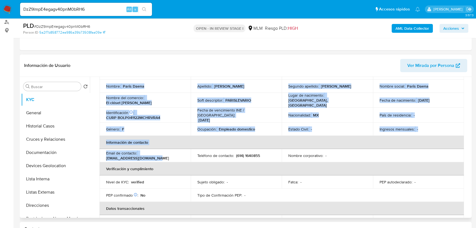
drag, startPoint x: 154, startPoint y: 155, endPoint x: 101, endPoint y: 151, distance: 53.5
drag, startPoint x: 102, startPoint y: 154, endPoint x: 107, endPoint y: 153, distance: 5.4
click at [102, 154] on td "Email de contacto : pborregolevario@gmail.com" at bounding box center [145, 155] width 91 height 13
click at [107, 155] on p "[EMAIL_ADDRESS][DOMAIN_NAME]" at bounding box center [137, 157] width 63 height 5
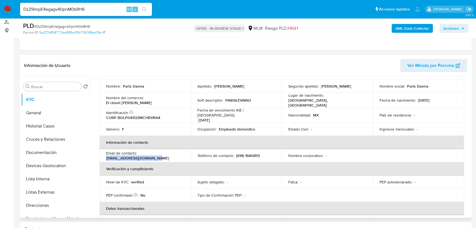
drag, startPoint x: 107, startPoint y: 154, endPoint x: 162, endPoint y: 154, distance: 55.3
click at [162, 154] on div "Email de contacto : pborregolevario@gmail.com" at bounding box center [145, 155] width 78 height 10
copy p "[EMAIL_ADDRESS][DOMAIN_NAME]"
drag, startPoint x: 274, startPoint y: 148, endPoint x: 267, endPoint y: 123, distance: 25.9
click at [275, 136] on table "Datos personales ID de usuario : 2234627479 Tipo entidad : Persona Sitio : MLM …" at bounding box center [282, 153] width 365 height 201
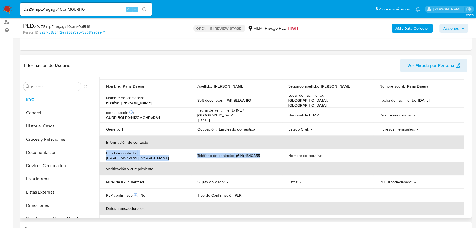
click at [247, 153] on p "(614) 1640855" at bounding box center [248, 155] width 24 height 5
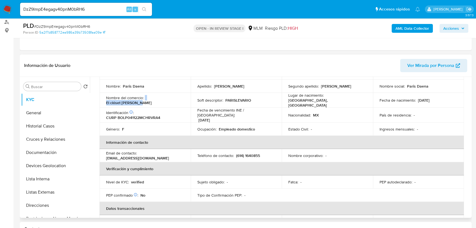
drag, startPoint x: 163, startPoint y: 94, endPoint x: 179, endPoint y: 95, distance: 16.2
click at [179, 95] on td "Nombre del comercio : El clóset de Marilú" at bounding box center [145, 100] width 91 height 15
copy div "El clóset de [PERSON_NAME]"
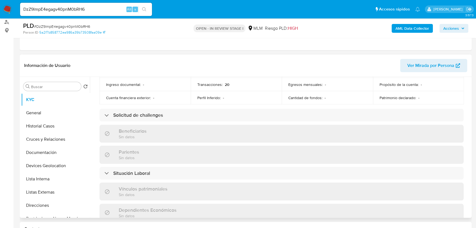
scroll to position [325, 0]
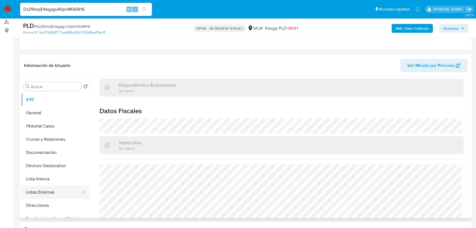
click at [50, 200] on button "Direcciones" at bounding box center [55, 205] width 69 height 13
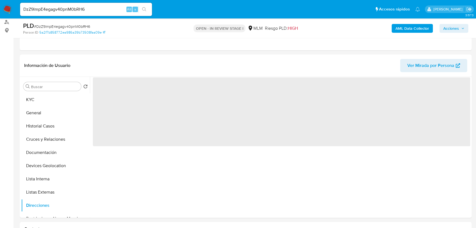
scroll to position [0, 0]
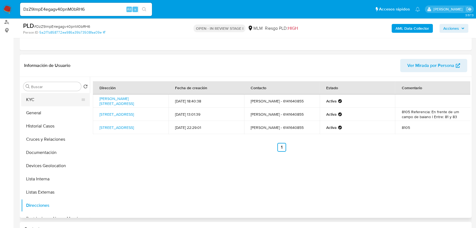
click at [34, 98] on button "KYC" at bounding box center [53, 99] width 64 height 13
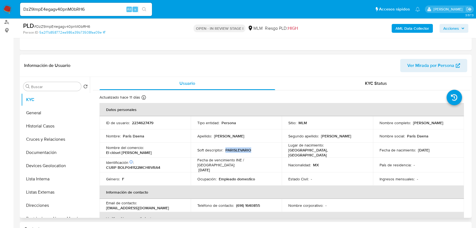
drag, startPoint x: 256, startPoint y: 149, endPoint x: 226, endPoint y: 148, distance: 29.7
click at [224, 149] on div "Soft descriptor : PARISLEVARIO" at bounding box center [236, 149] width 78 height 5
copy p "PARISLEVARIO"
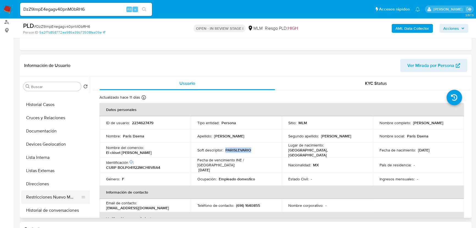
scroll to position [50, 0]
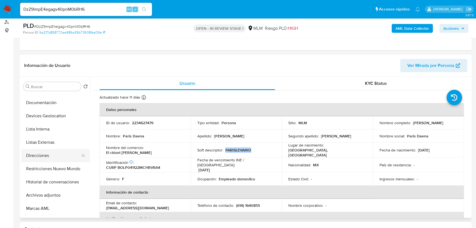
click at [48, 154] on button "Direcciones" at bounding box center [53, 155] width 64 height 13
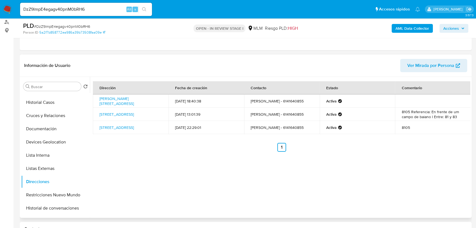
scroll to position [0, 0]
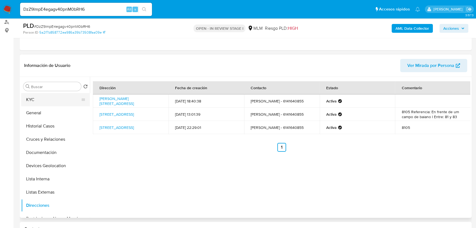
click at [39, 99] on button "KYC" at bounding box center [53, 99] width 64 height 13
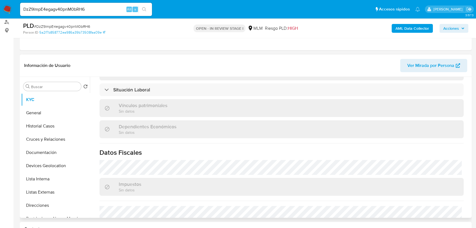
scroll to position [340, 0]
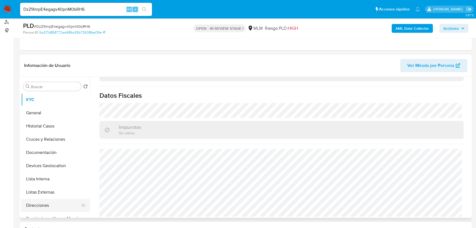
click at [56, 200] on button "Direcciones" at bounding box center [53, 205] width 64 height 13
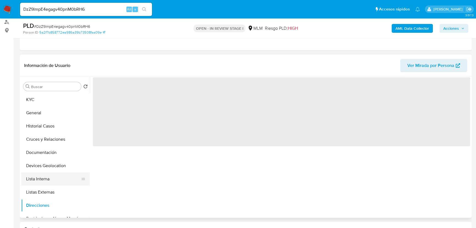
scroll to position [0, 0]
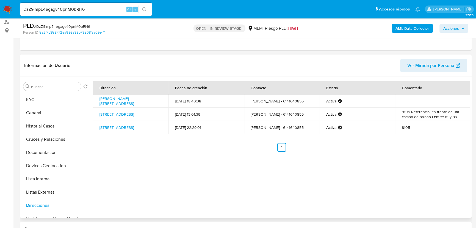
click at [207, 167] on div "Dirección Fecha de creación Contacto Estado Comentario Calle Del Pedregal 10300…" at bounding box center [280, 147] width 381 height 141
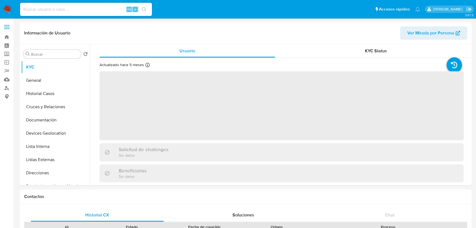
select select "10"
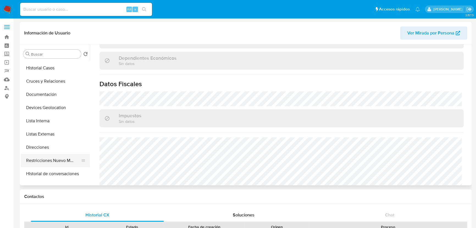
scroll to position [50, 0]
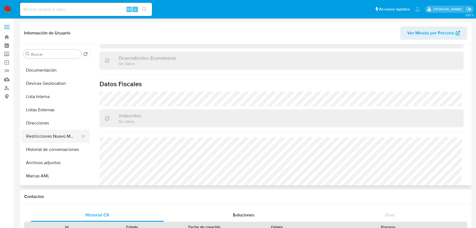
click at [63, 134] on button "Restricciones Nuevo Mundo" at bounding box center [53, 136] width 64 height 13
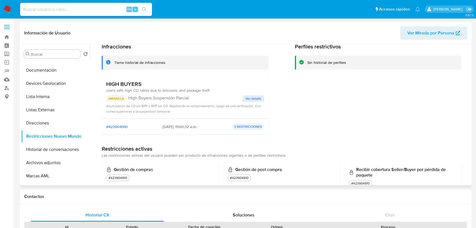
scroll to position [42, 0]
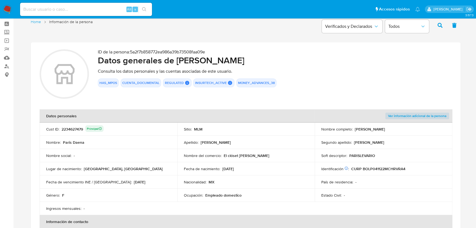
scroll to position [50, 0]
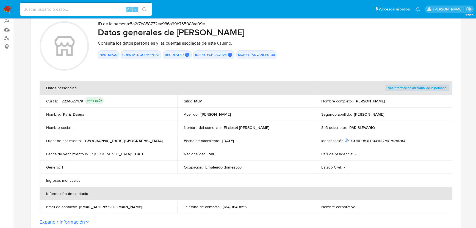
drag, startPoint x: 96, startPoint y: 141, endPoint x: 282, endPoint y: 159, distance: 186.8
click at [282, 159] on tbody "Cust ID : 2234627479 Principal Sitio : MLM Nombre completo : [GEOGRAPHIC_DATA][…" at bounding box center [246, 140] width 413 height 92
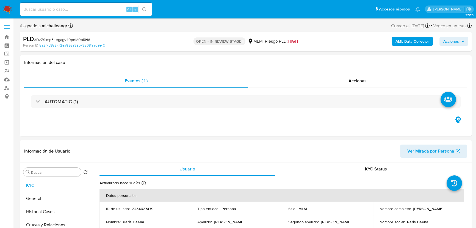
select select "10"
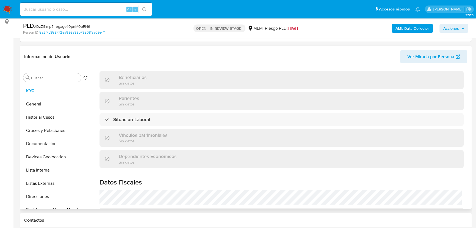
scroll to position [340, 0]
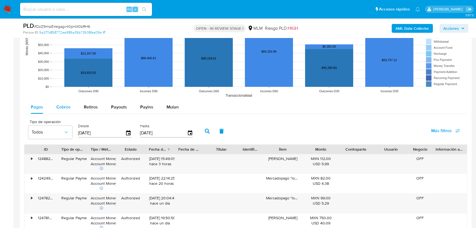
click at [69, 101] on div "Cobros" at bounding box center [63, 106] width 14 height 13
select select "10"
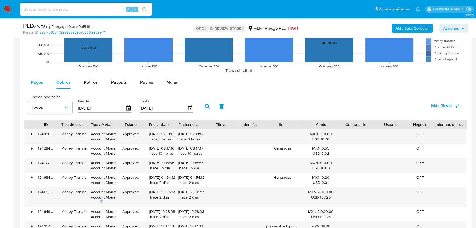
click at [44, 80] on button "Pagos" at bounding box center [37, 82] width 26 height 13
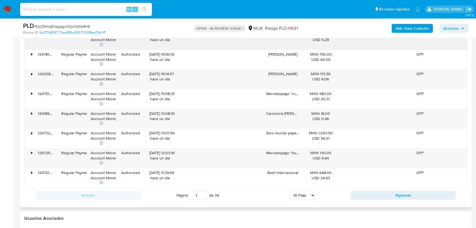
scroll to position [725, 0]
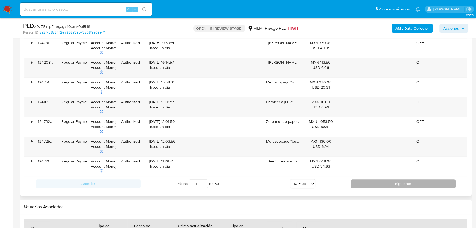
click at [358, 181] on button "Siguiente" at bounding box center [403, 183] width 105 height 9
type input "2"
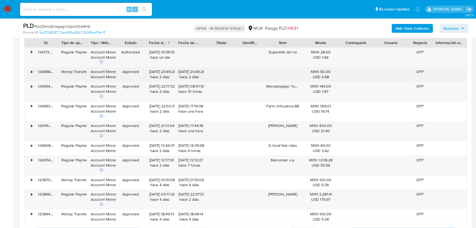
scroll to position [650, 0]
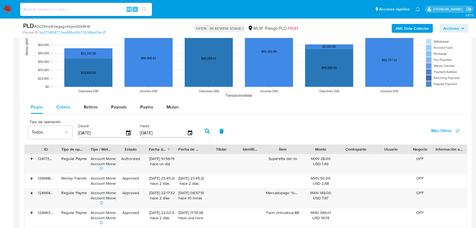
click at [66, 100] on div "Cobros" at bounding box center [63, 106] width 14 height 13
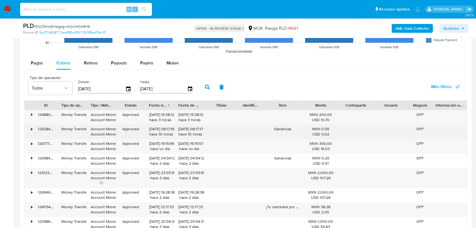
scroll to position [625, 0]
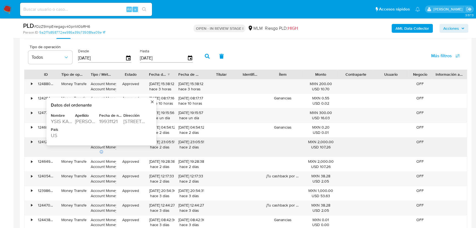
click at [110, 122] on div "19931121" at bounding box center [110, 121] width 23 height 7
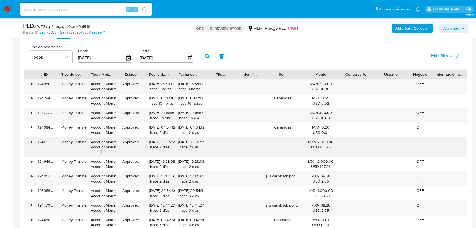
click at [54, 156] on div "124123208683" at bounding box center [45, 147] width 23 height 20
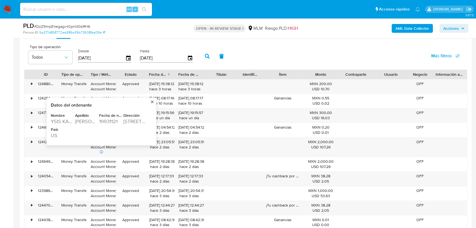
click at [131, 121] on div "2431 WEST MISTLETOE AV" at bounding box center [134, 121] width 23 height 7
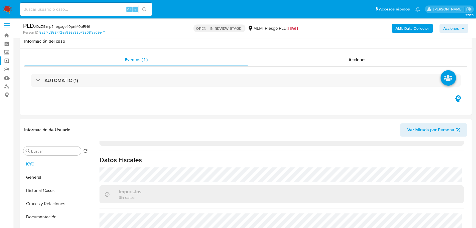
scroll to position [0, 0]
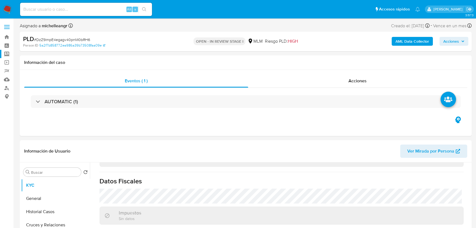
click at [7, 51] on label "Screening" at bounding box center [32, 54] width 65 height 9
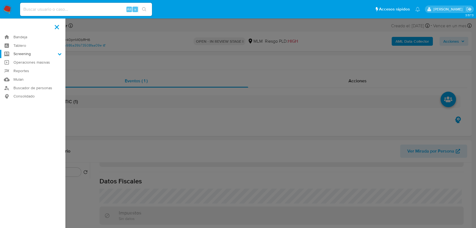
click at [0, 0] on input "Screening" at bounding box center [0, 0] width 0 height 0
click at [23, 77] on link "Herramientas" at bounding box center [32, 75] width 65 height 7
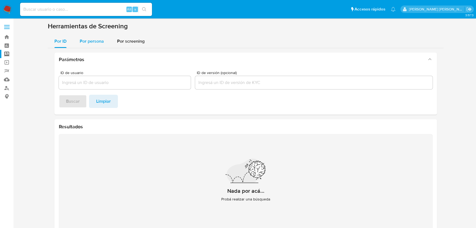
click at [94, 43] on span "Por persona" at bounding box center [92, 41] width 24 height 6
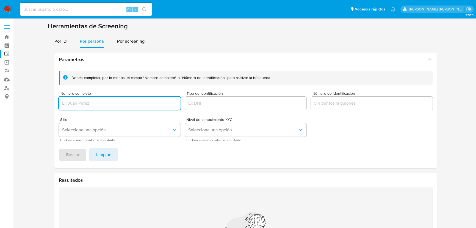
drag, startPoint x: 90, startPoint y: 101, endPoint x: 88, endPoint y: 99, distance: 2.9
click at [90, 100] on input "Nombre completo" at bounding box center [120, 103] width 122 height 7
click at [75, 149] on span "Buscar" at bounding box center [73, 155] width 14 height 12
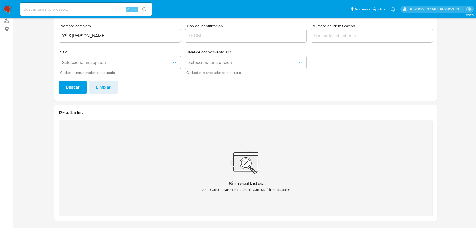
scroll to position [18, 0]
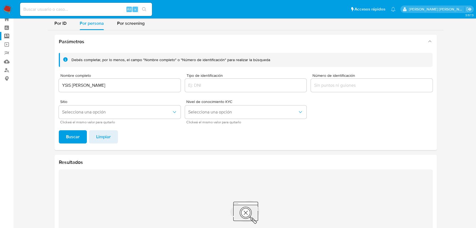
click at [101, 87] on input "YSIS KARINA LEVARIO" at bounding box center [120, 85] width 122 height 7
click at [110, 88] on input "YSIS KARINA LEVARIO" at bounding box center [120, 85] width 122 height 7
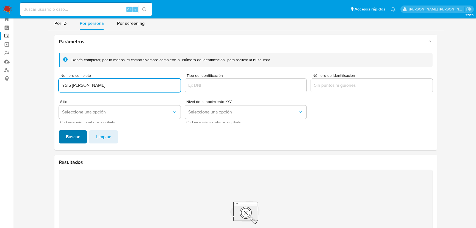
type input "YSIS KARINA LEVARIO MENDOZA"
click at [75, 140] on span "Buscar" at bounding box center [73, 137] width 14 height 12
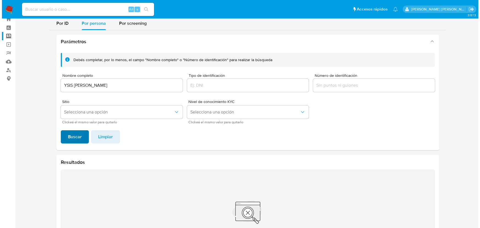
scroll to position [68, 0]
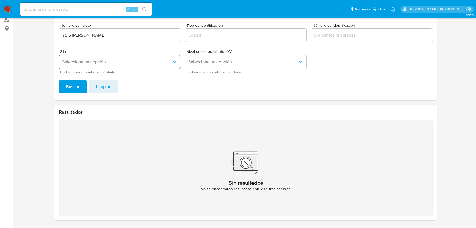
click at [123, 64] on span "Selecciona una opción" at bounding box center [117, 62] width 110 height 6
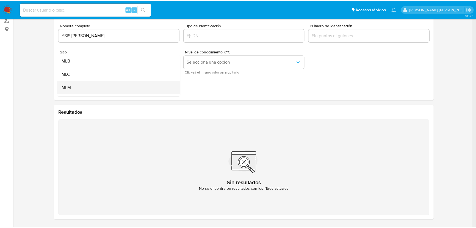
scroll to position [25, 0]
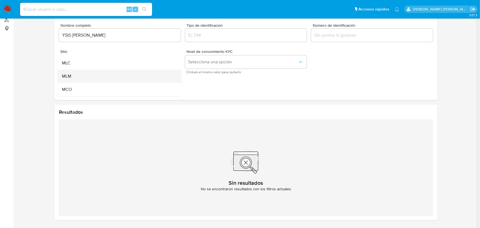
click at [92, 75] on div "MLM" at bounding box center [118, 76] width 112 height 13
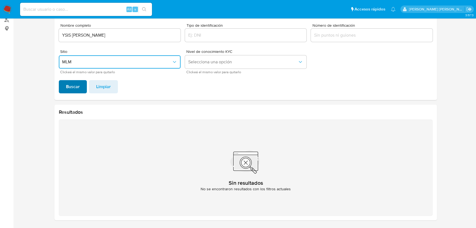
click at [76, 85] on span "Buscar" at bounding box center [73, 87] width 14 height 12
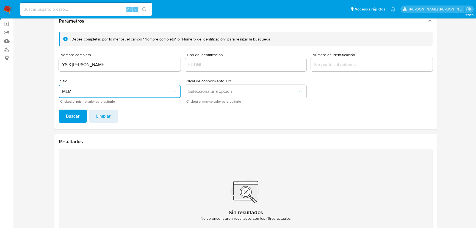
scroll to position [0, 0]
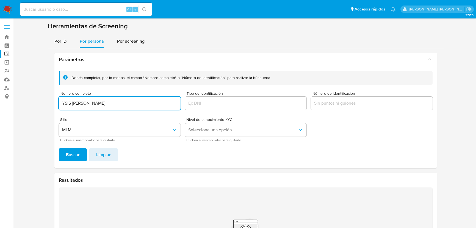
click at [105, 103] on input "YSIS KARINA LEVARIO MENDOZA" at bounding box center [120, 103] width 122 height 7
drag, startPoint x: 48, startPoint y: 101, endPoint x: 44, endPoint y: 101, distance: 4.4
click at [44, 101] on section at bounding box center [246, 157] width 452 height 270
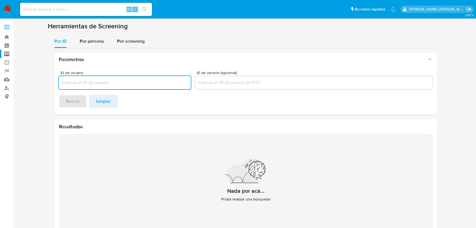
click at [69, 10] on input at bounding box center [86, 9] width 132 height 7
paste input "DzZ9lmpE4egagv40pnM0bRH6"
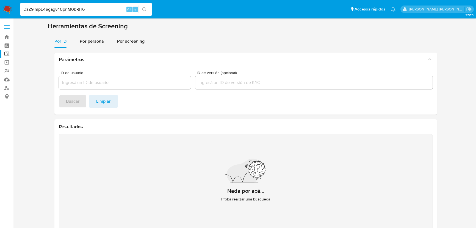
type input "DzZ9lmpE4egagv40pnM0bRH6"
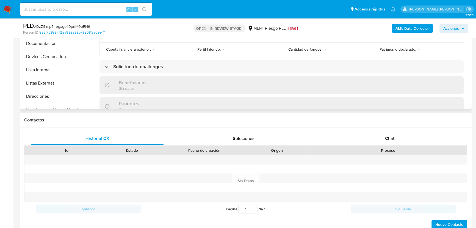
scroll to position [340, 0]
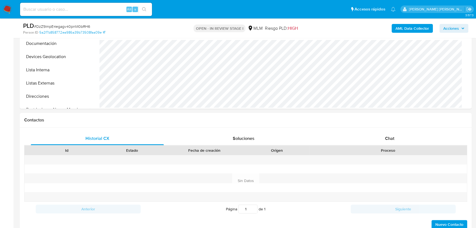
select select "10"
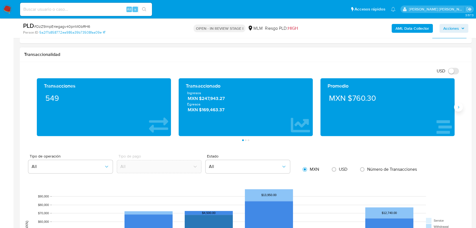
scroll to position [350, 0]
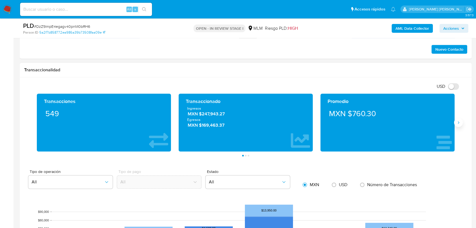
click at [460, 121] on icon "Siguiente" at bounding box center [459, 122] width 4 height 4
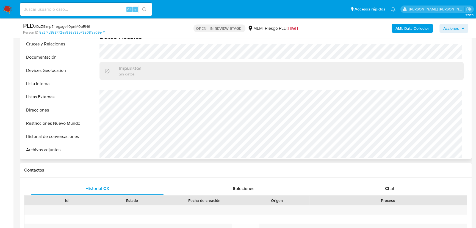
scroll to position [100, 0]
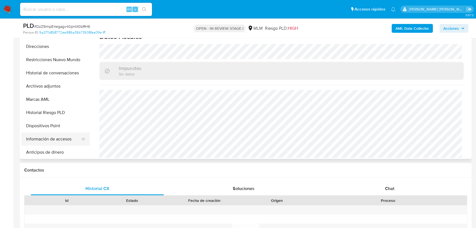
click at [62, 140] on button "Información de accesos" at bounding box center [53, 138] width 64 height 13
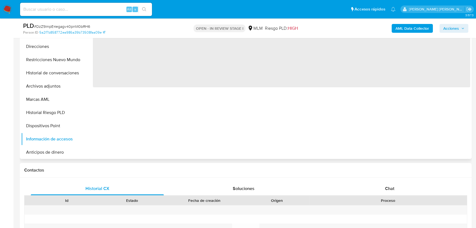
scroll to position [0, 0]
drag, startPoint x: 68, startPoint y: 149, endPoint x: 82, endPoint y: 143, distance: 14.9
click at [68, 149] on button "Anticipos de dinero" at bounding box center [55, 151] width 69 height 13
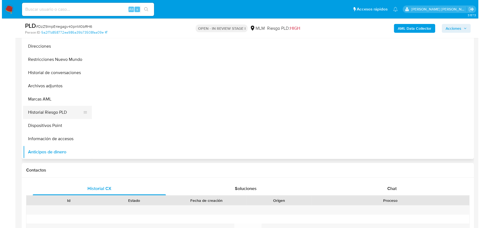
scroll to position [100, 0]
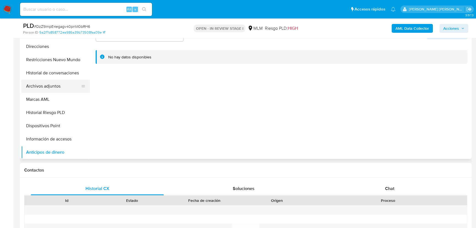
click at [65, 87] on button "Archivos adjuntos" at bounding box center [53, 85] width 64 height 13
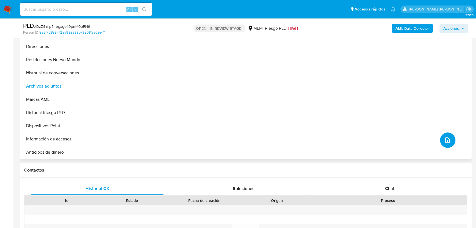
click at [451, 142] on button "upload-file" at bounding box center [447, 139] width 15 height 15
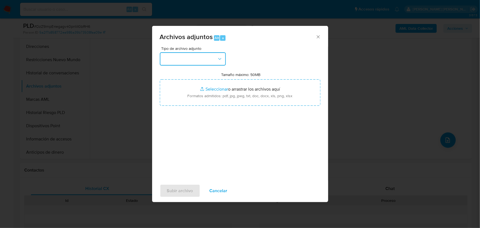
click at [186, 56] on button "button" at bounding box center [193, 58] width 66 height 13
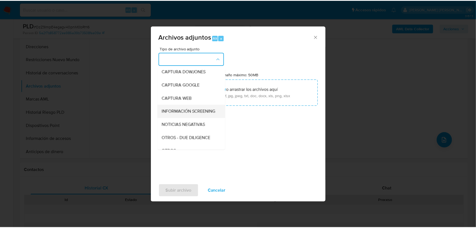
scroll to position [40, 0]
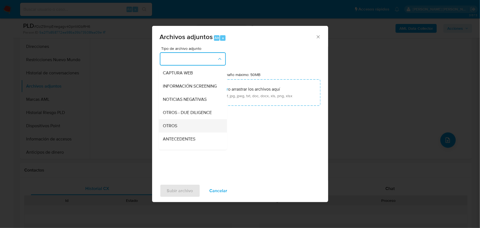
click at [184, 130] on div "OTROS" at bounding box center [191, 125] width 56 height 13
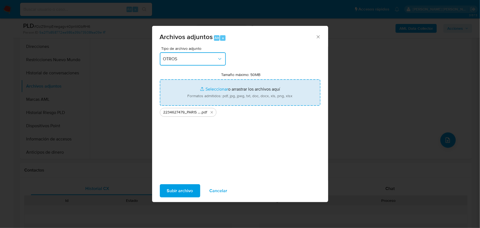
type input "C:\fakepath\2234627479_PARIS [PERSON_NAME] LEVARIO_AGO25.xlsx"
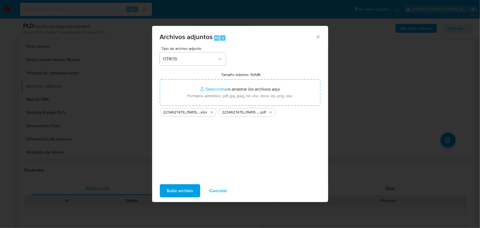
drag, startPoint x: 184, startPoint y: 193, endPoint x: 303, endPoint y: 218, distance: 121.4
click at [184, 193] on span "Subir archivo" at bounding box center [180, 191] width 26 height 12
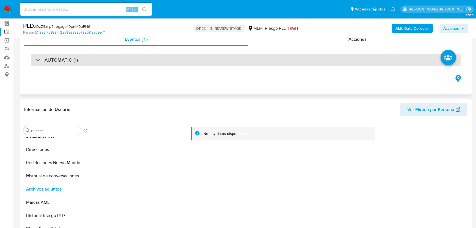
scroll to position [0, 0]
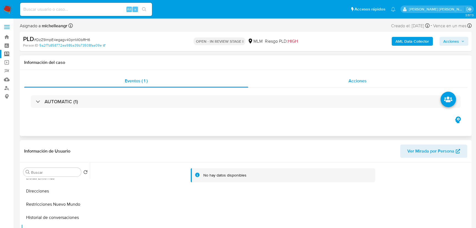
click at [354, 79] on span "Acciones" at bounding box center [358, 81] width 18 height 6
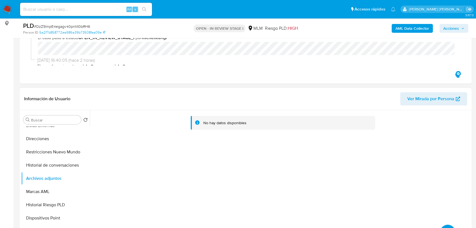
scroll to position [75, 0]
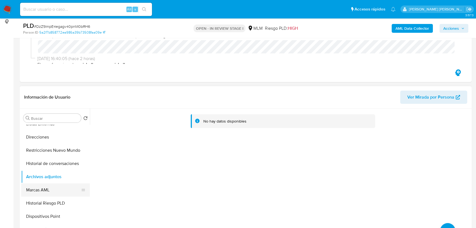
click at [60, 184] on button "Marcas AML" at bounding box center [53, 189] width 64 height 13
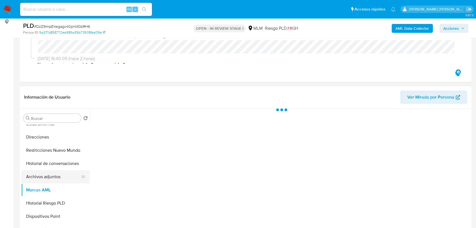
click at [60, 178] on button "Archivos adjuntos" at bounding box center [53, 176] width 64 height 13
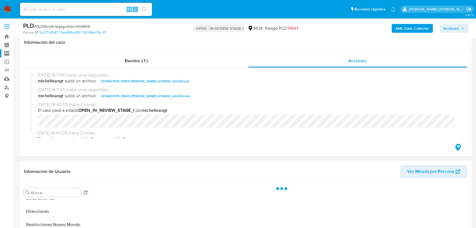
scroll to position [0, 0]
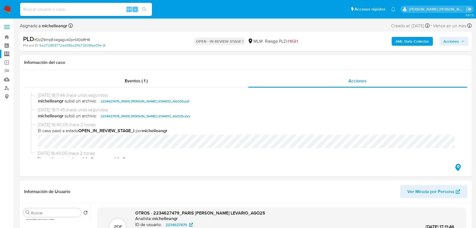
click at [452, 42] on span "Acciones" at bounding box center [452, 41] width 16 height 9
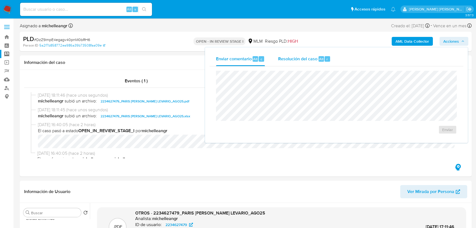
click at [295, 59] on span "Resolución del caso" at bounding box center [297, 59] width 39 height 6
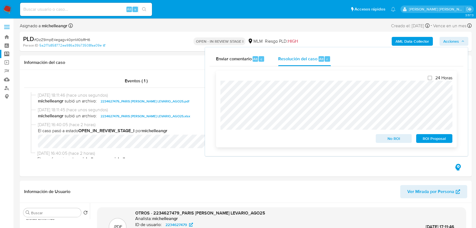
click at [393, 139] on span "No ROI" at bounding box center [394, 138] width 29 height 8
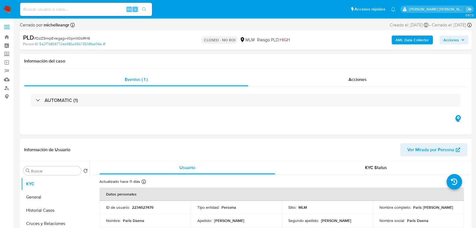
select select "10"
click at [356, 75] on div "Acciones" at bounding box center [357, 79] width 219 height 13
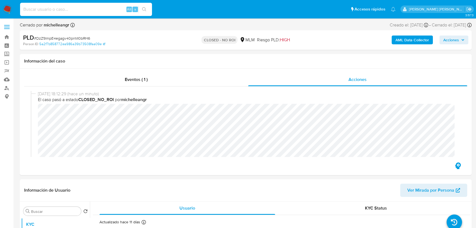
click at [86, 12] on input at bounding box center [86, 9] width 132 height 7
paste input "SvuGusE3NZXLDCjd1dQ3vhLB"
type input "SvuGusE3NZXLDCjd1dQ3vhLB"
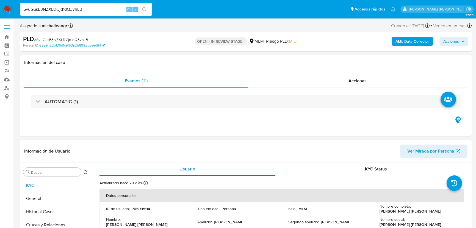
select select "10"
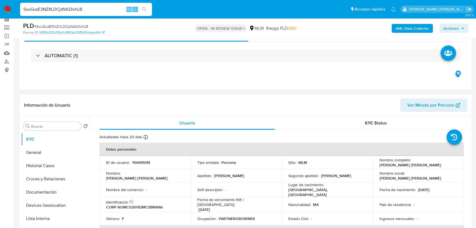
scroll to position [50, 0]
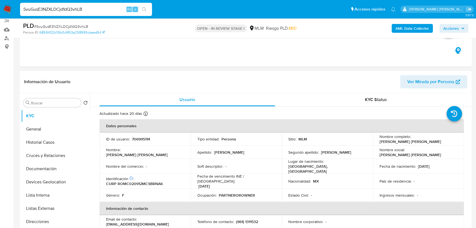
click at [145, 140] on p "706995114" at bounding box center [141, 138] width 18 height 5
copy p "706995114"
